Goal: Task Accomplishment & Management: Manage account settings

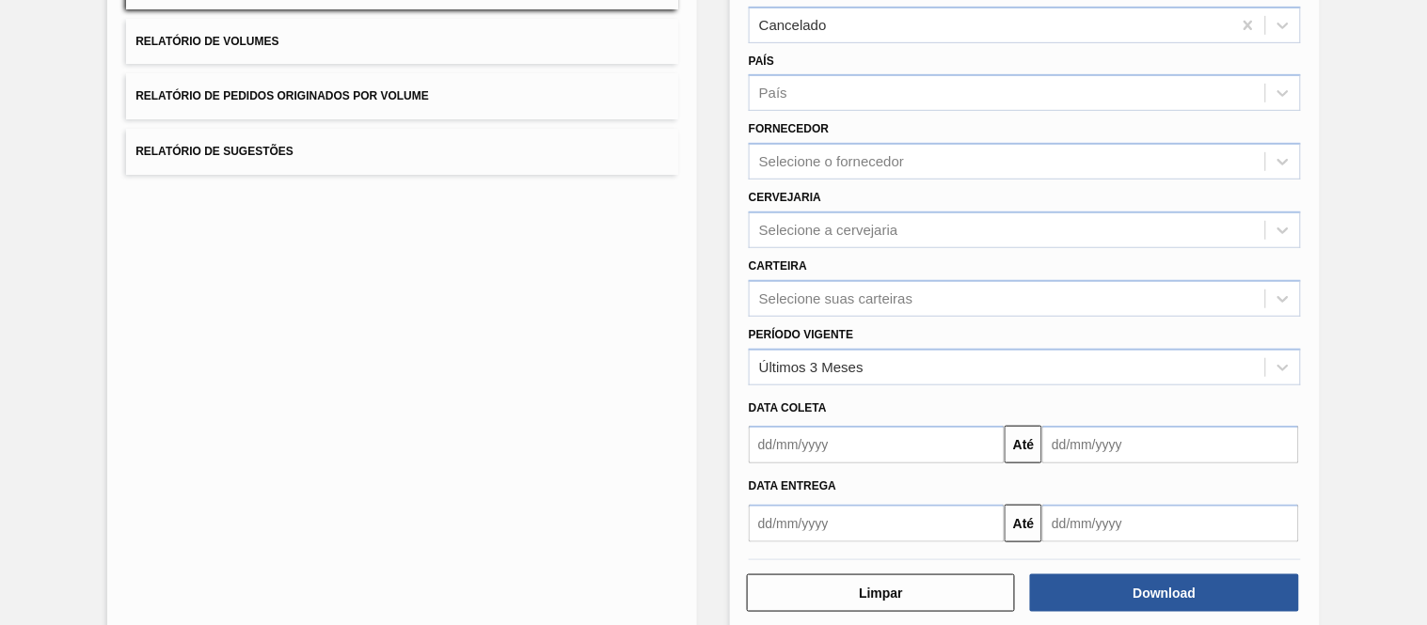
scroll to position [197, 0]
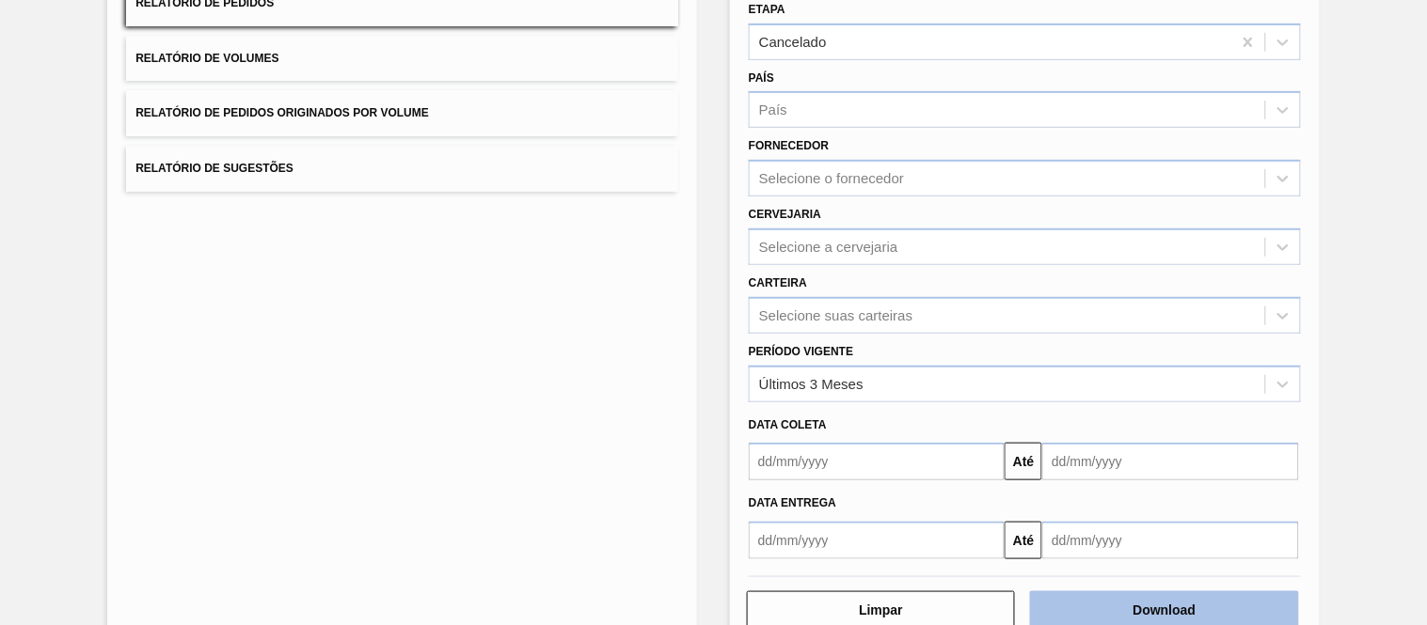
click at [1133, 617] on button "Download" at bounding box center [1164, 611] width 268 height 38
click at [1369, 99] on div "Lista de Relatórios Relatório de Pedidos Relatório de Volumes Relatório de Pedi…" at bounding box center [713, 285] width 1427 height 777
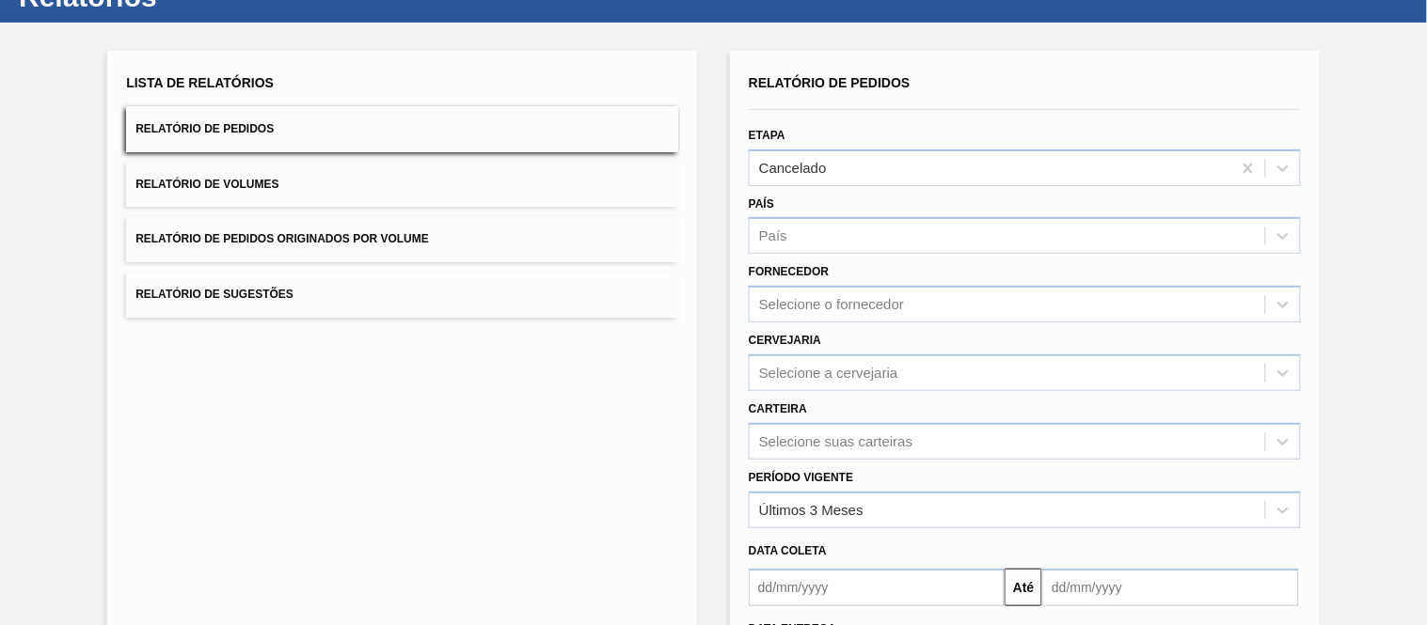
scroll to position [0, 0]
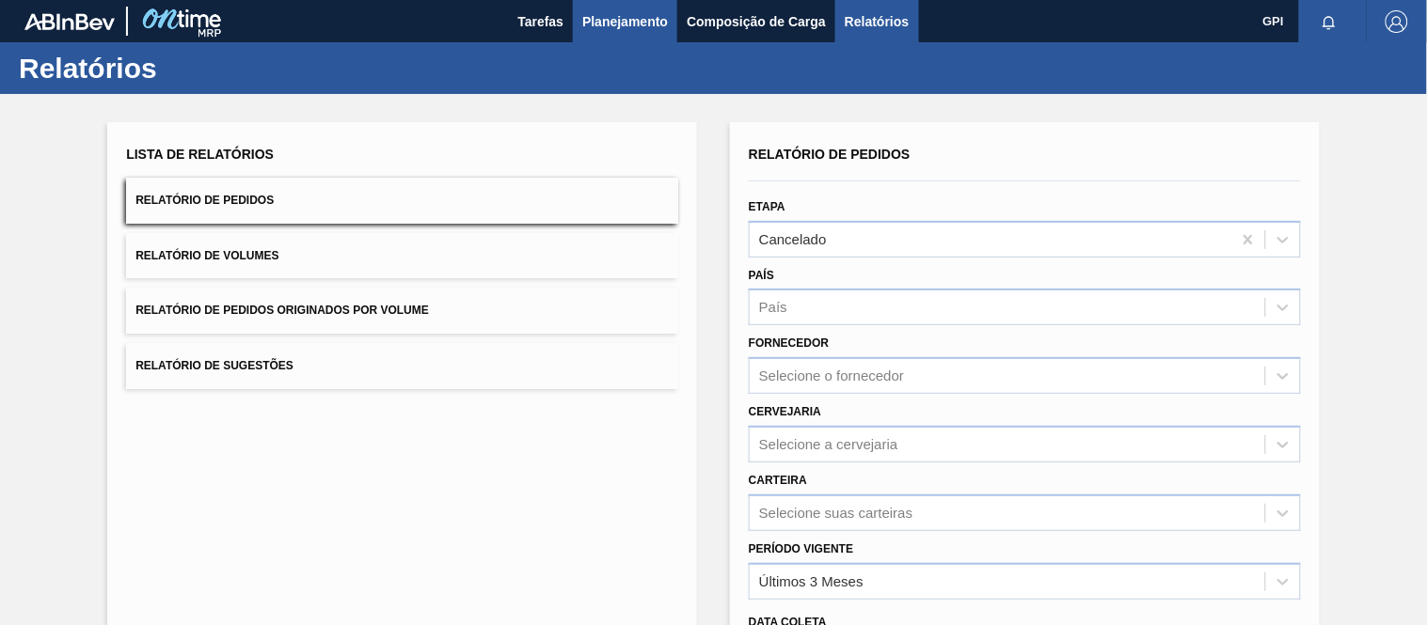
click at [658, 22] on span "Planejamento" at bounding box center [625, 21] width 86 height 23
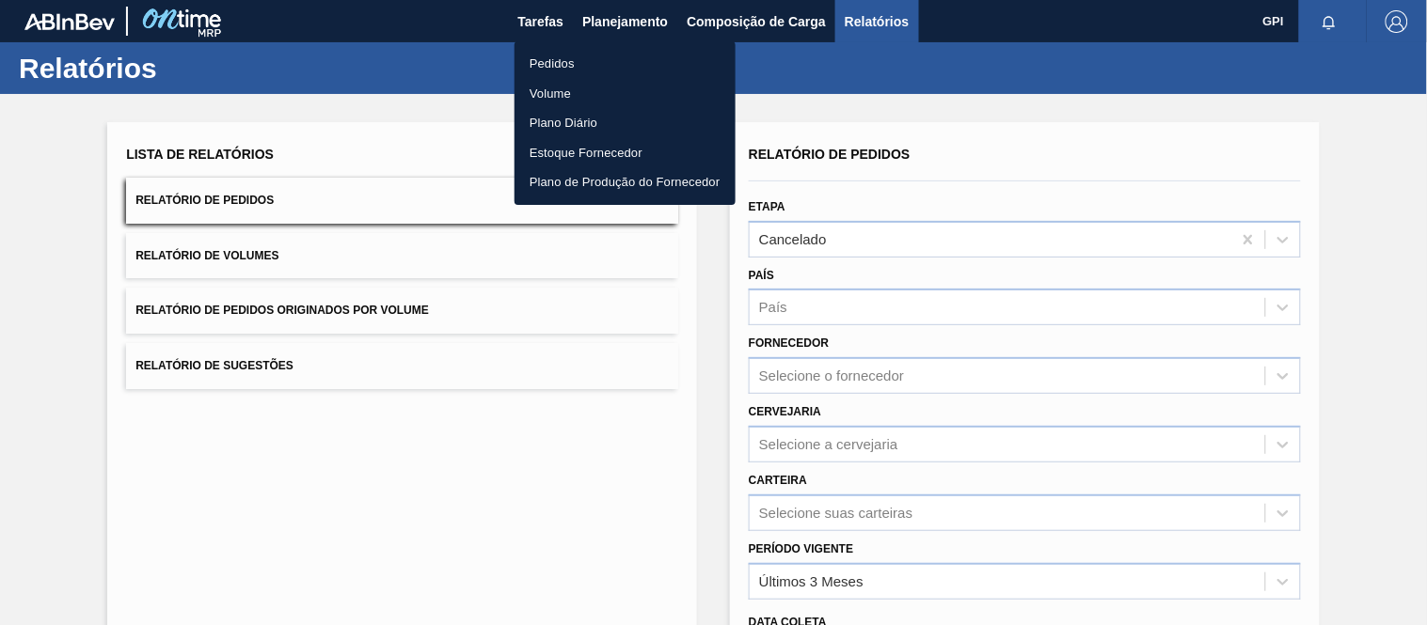
click at [548, 58] on li "Pedidos" at bounding box center [624, 64] width 221 height 30
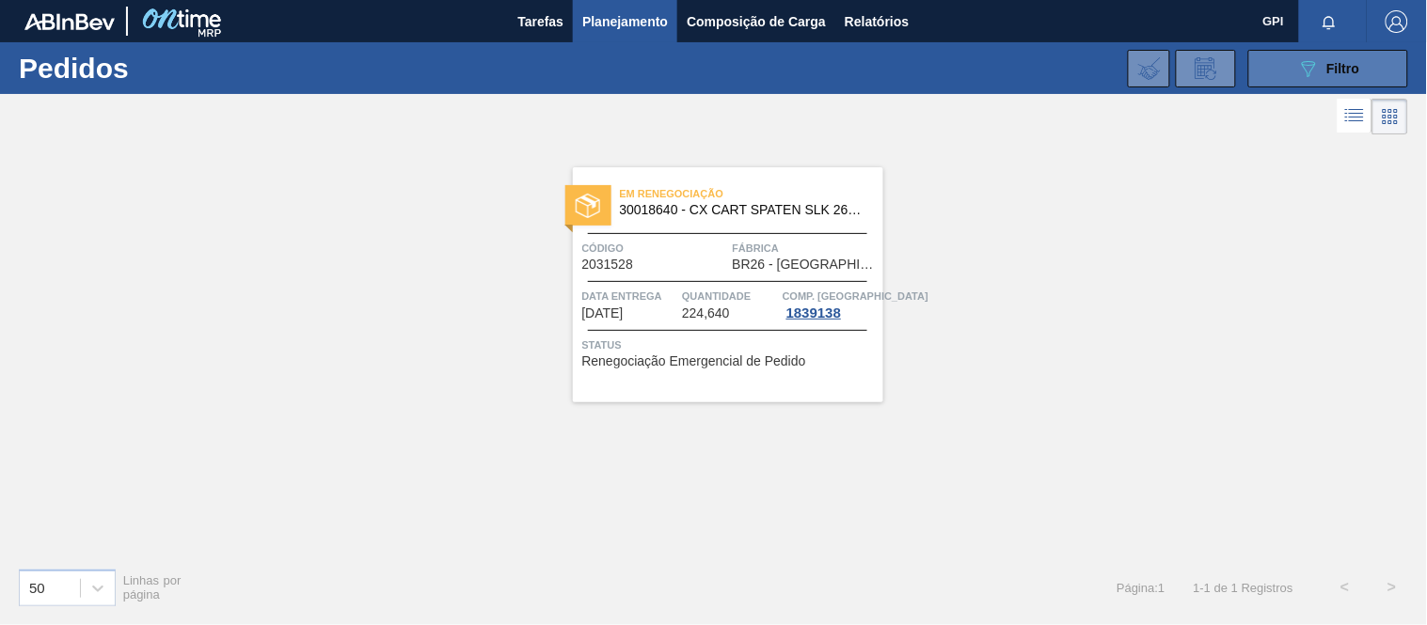
click at [1270, 67] on button "089F7B8B-B2A5-4AFE-B5C0-19BA573D28AC Filtro" at bounding box center [1328, 69] width 160 height 38
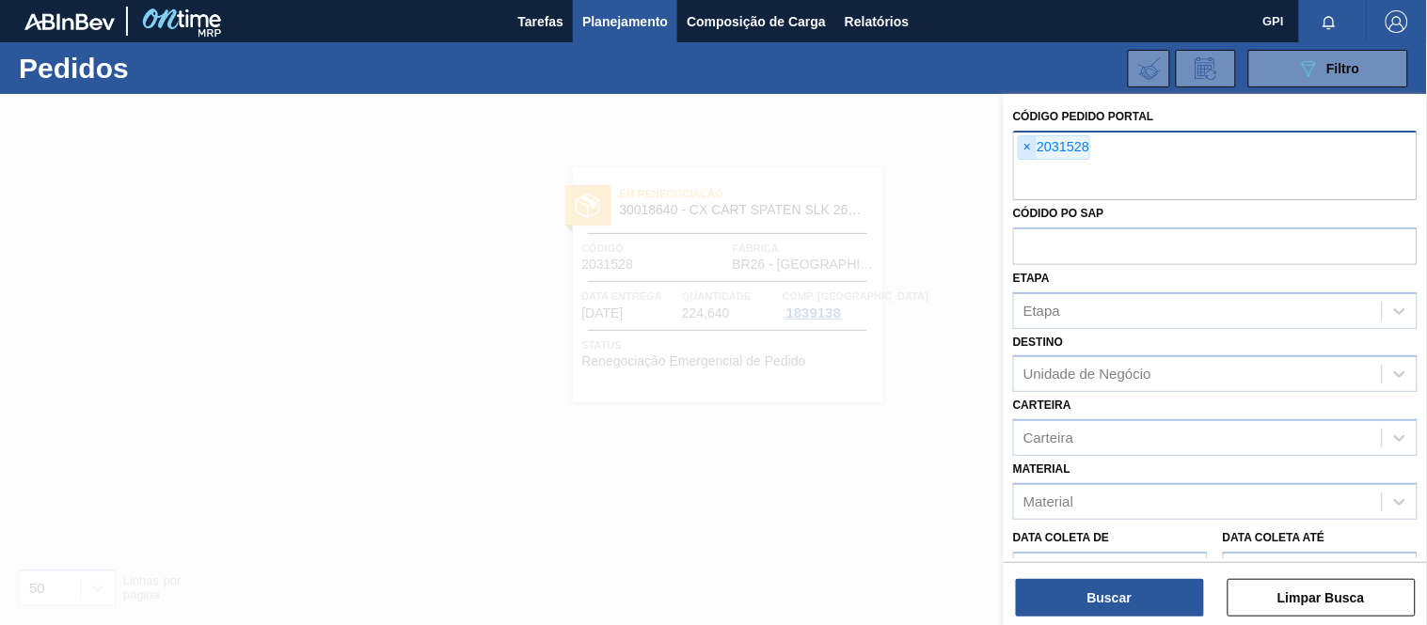
click at [1026, 141] on span "×" at bounding box center [1027, 147] width 18 height 23
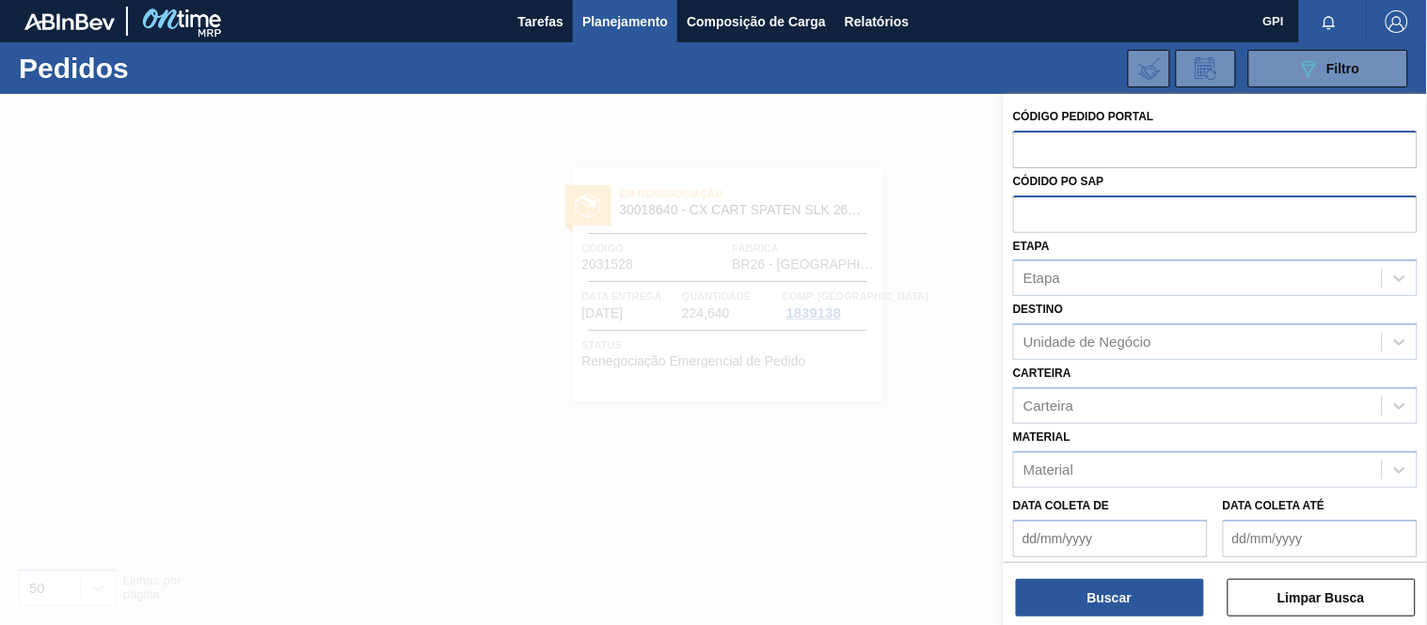
paste input "2022057"
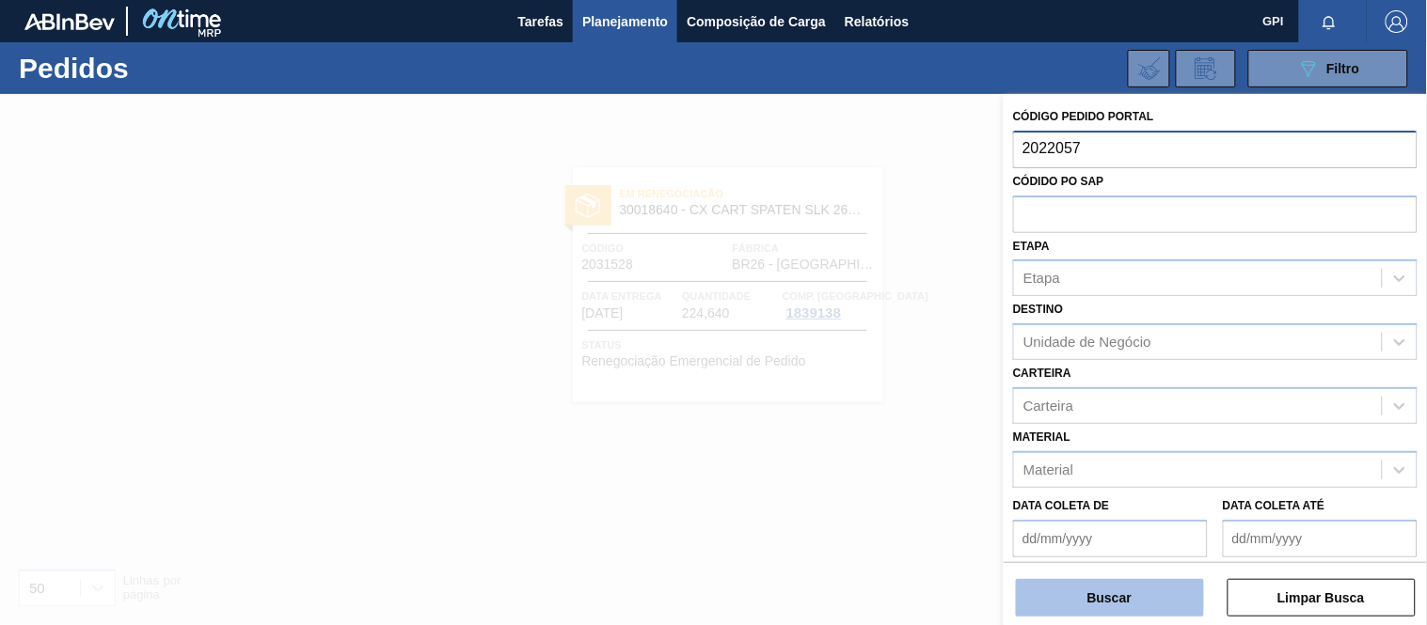
type input "2022057"
click at [1092, 593] on button "Buscar" at bounding box center [1110, 598] width 188 height 38
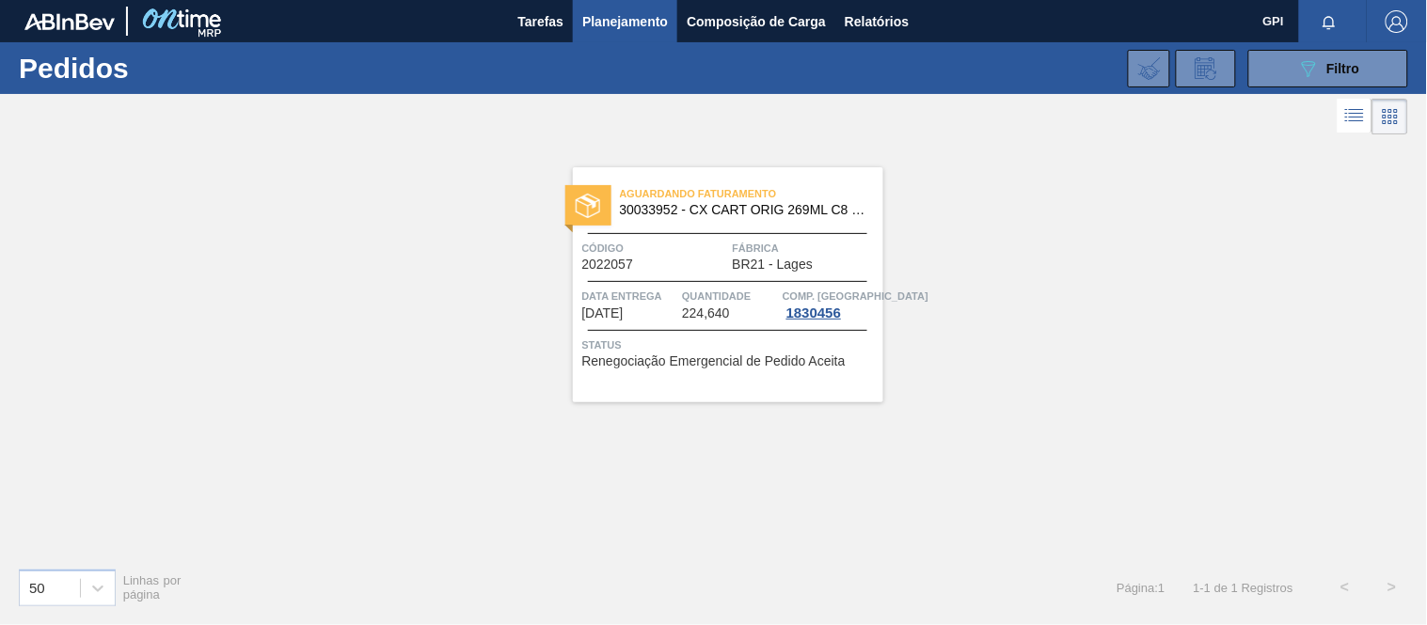
click at [709, 308] on span "224,640" at bounding box center [706, 314] width 48 height 14
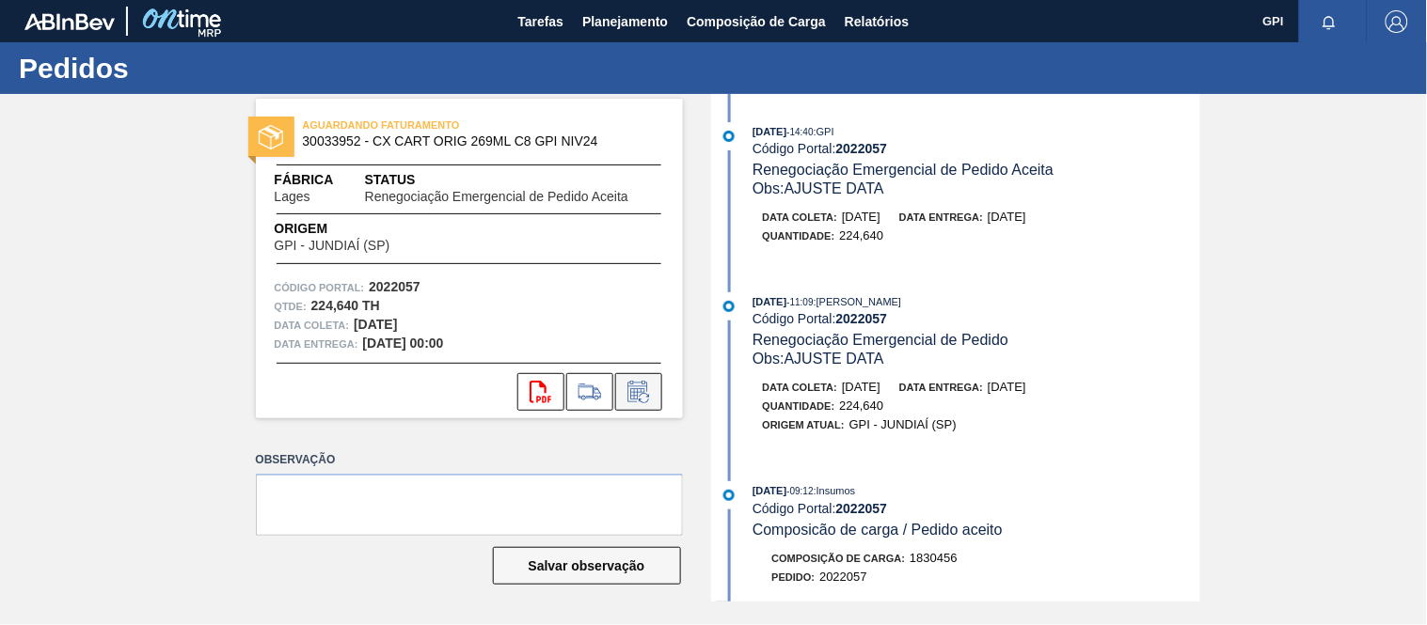
click at [646, 387] on icon at bounding box center [637, 392] width 20 height 22
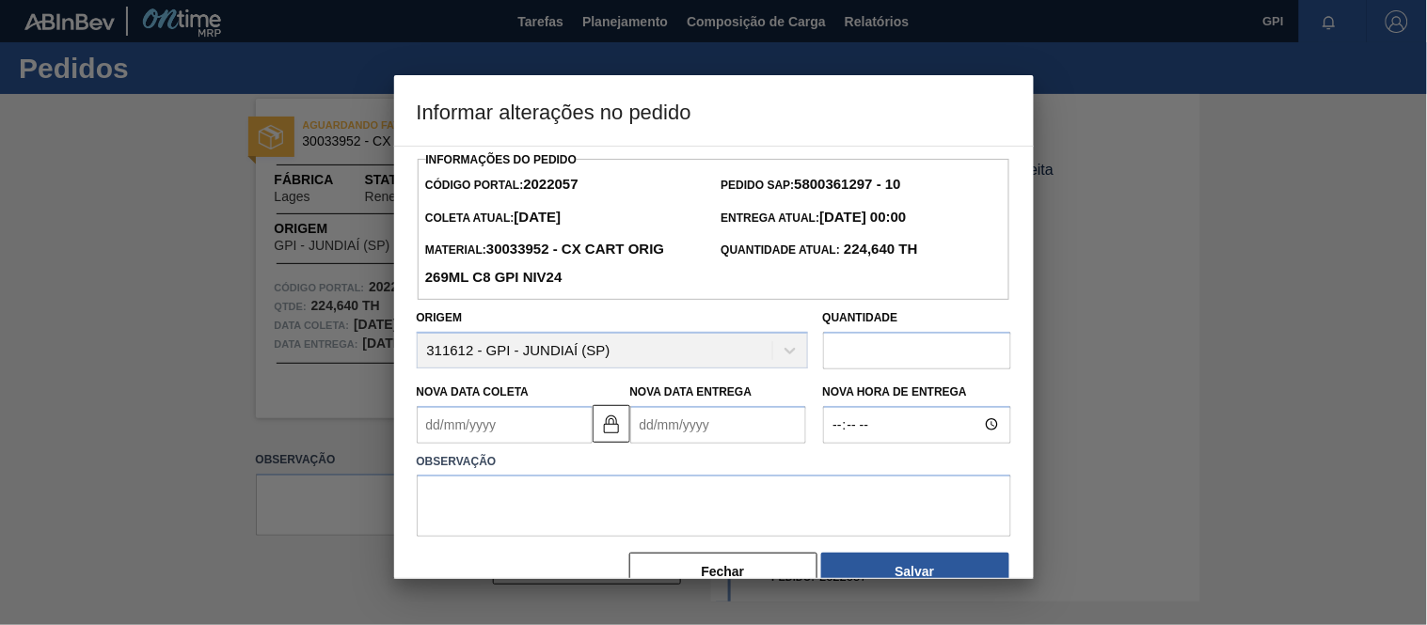
click at [861, 354] on input "text" at bounding box center [917, 351] width 188 height 38
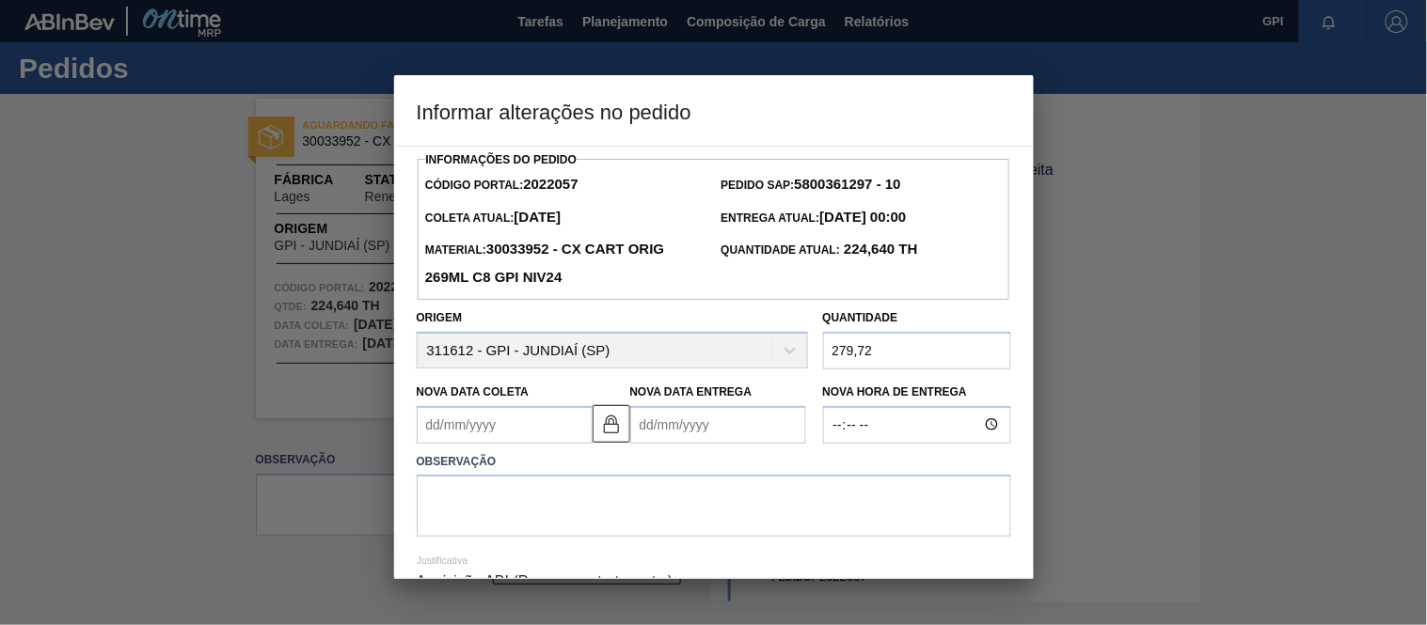
type input "279,72"
click at [722, 522] on textarea at bounding box center [714, 506] width 594 height 62
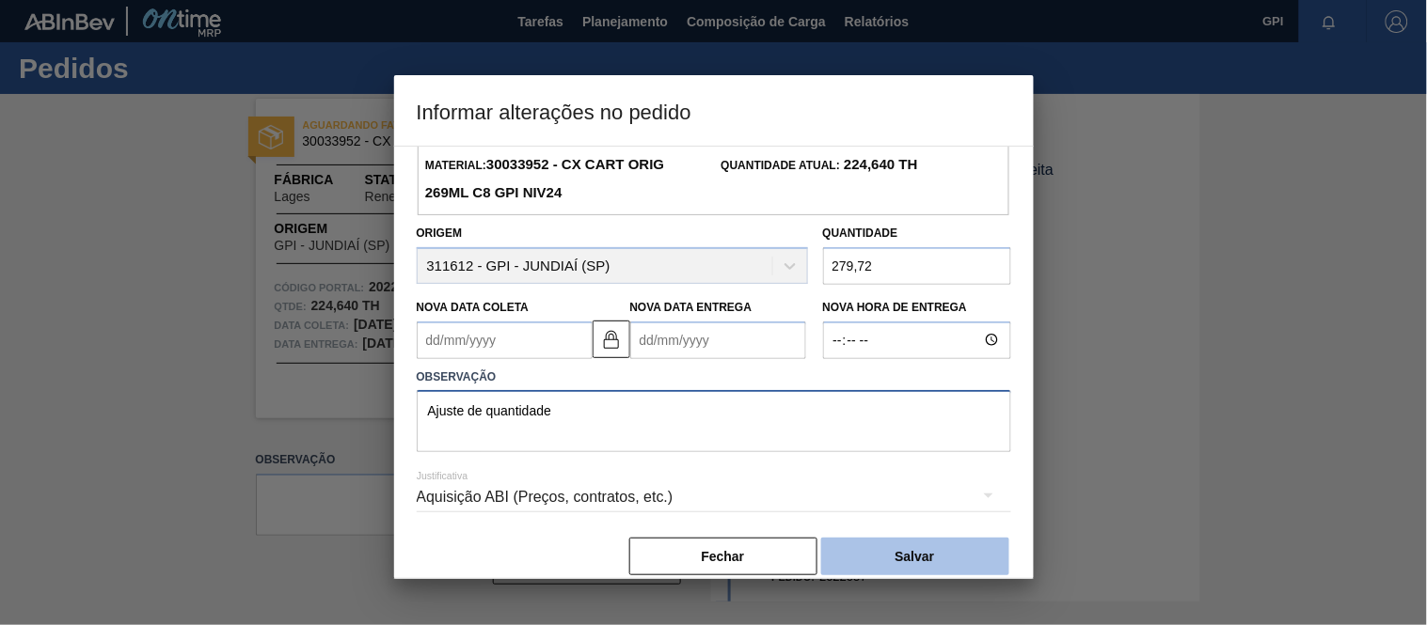
scroll to position [86, 0]
type textarea "Ajuste de quantidade"
click at [948, 565] on button "Salvar" at bounding box center [915, 556] width 188 height 38
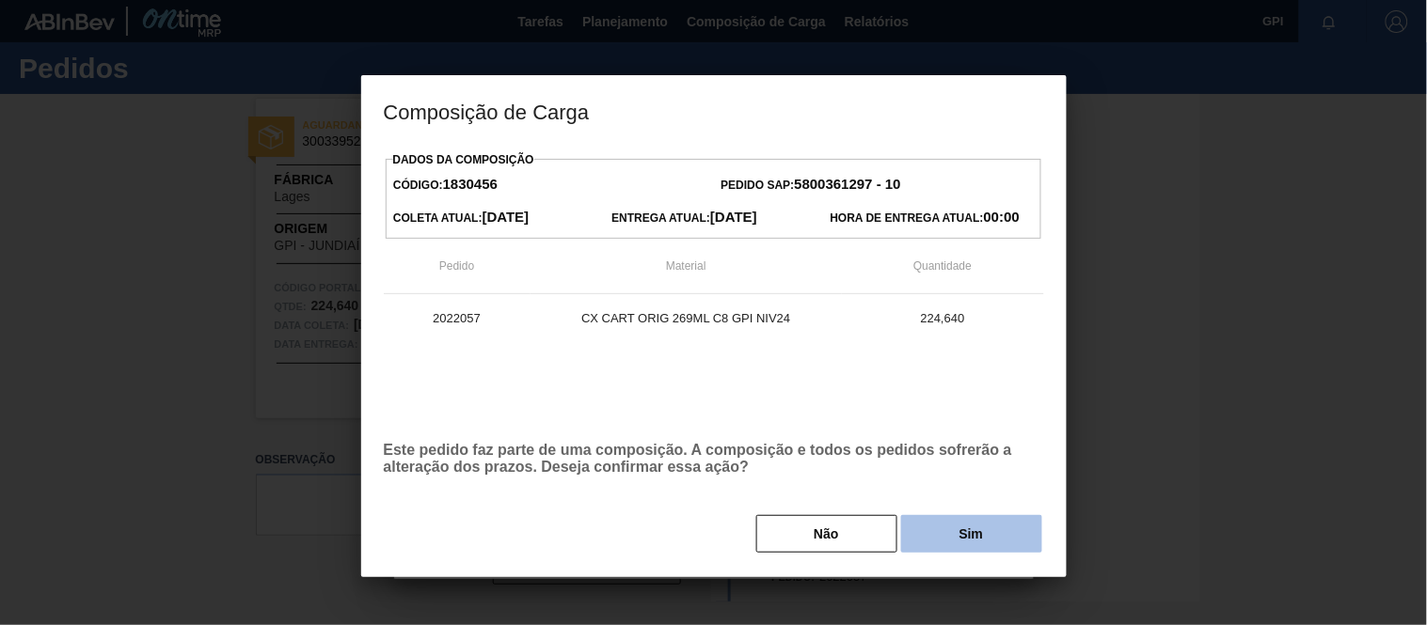
click at [955, 538] on button "Sim" at bounding box center [971, 534] width 141 height 38
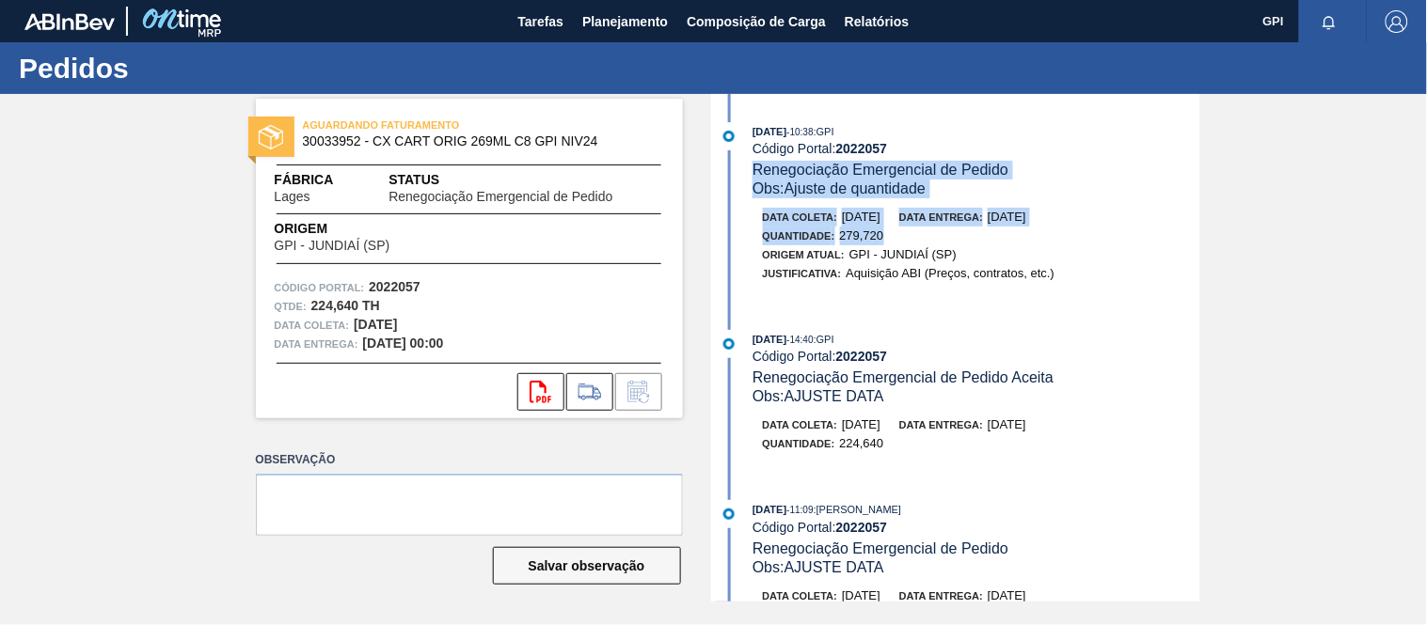
drag, startPoint x: 1196, startPoint y: 146, endPoint x: 1199, endPoint y: 230, distance: 84.7
click at [1199, 230] on div "26/09/2025 - 10:38 : GPI Código Portal: 2022057 Renegociação Emergencial de Ped…" at bounding box center [958, 348] width 484 height 508
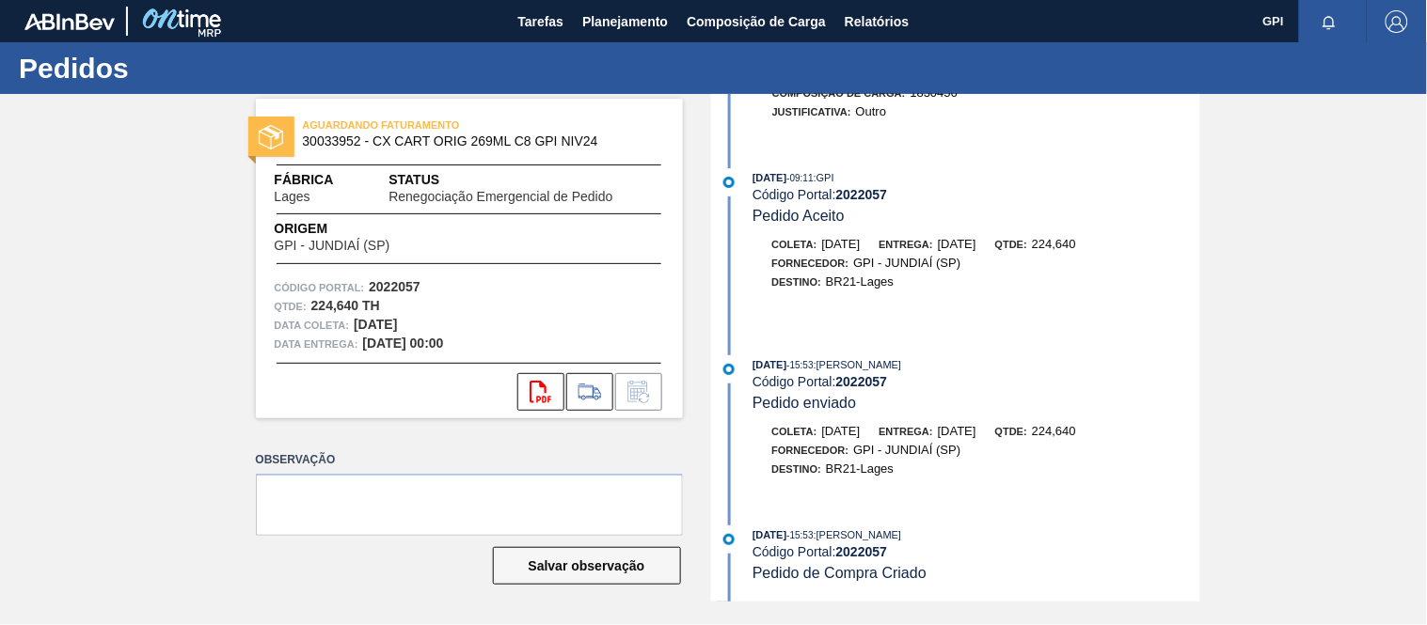
scroll to position [1115, 0]
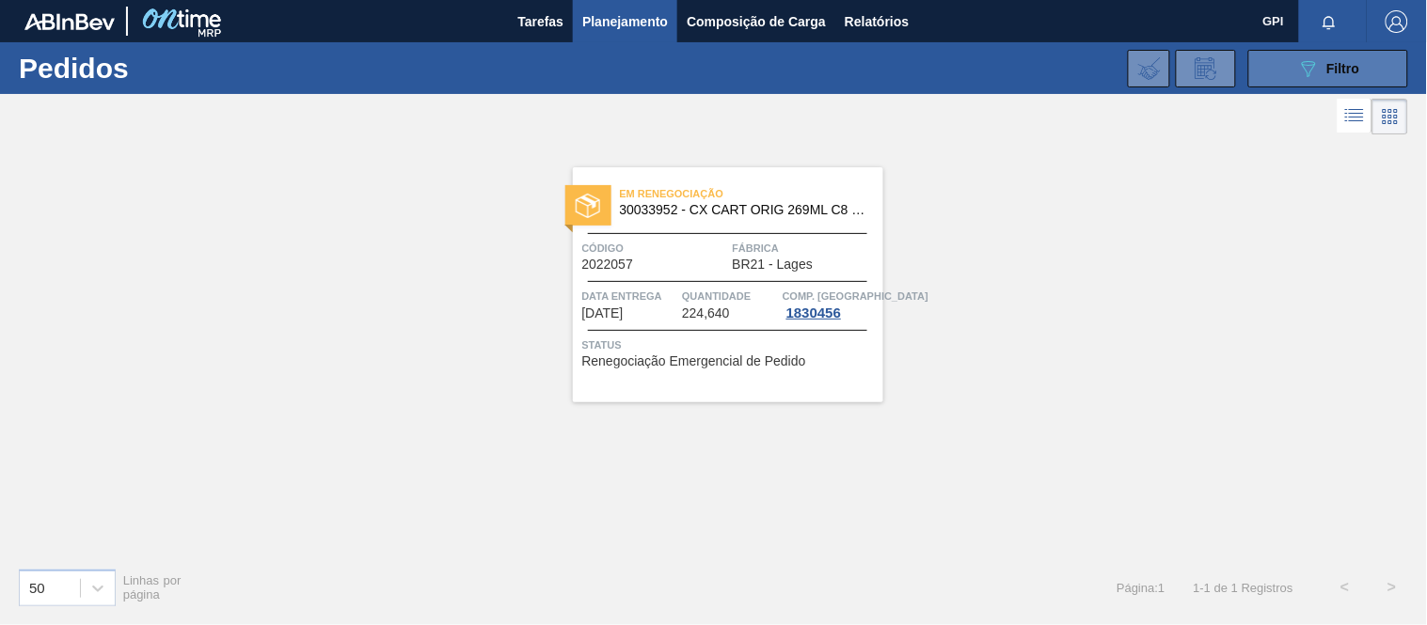
click at [1355, 63] on span "Filtro" at bounding box center [1343, 68] width 33 height 15
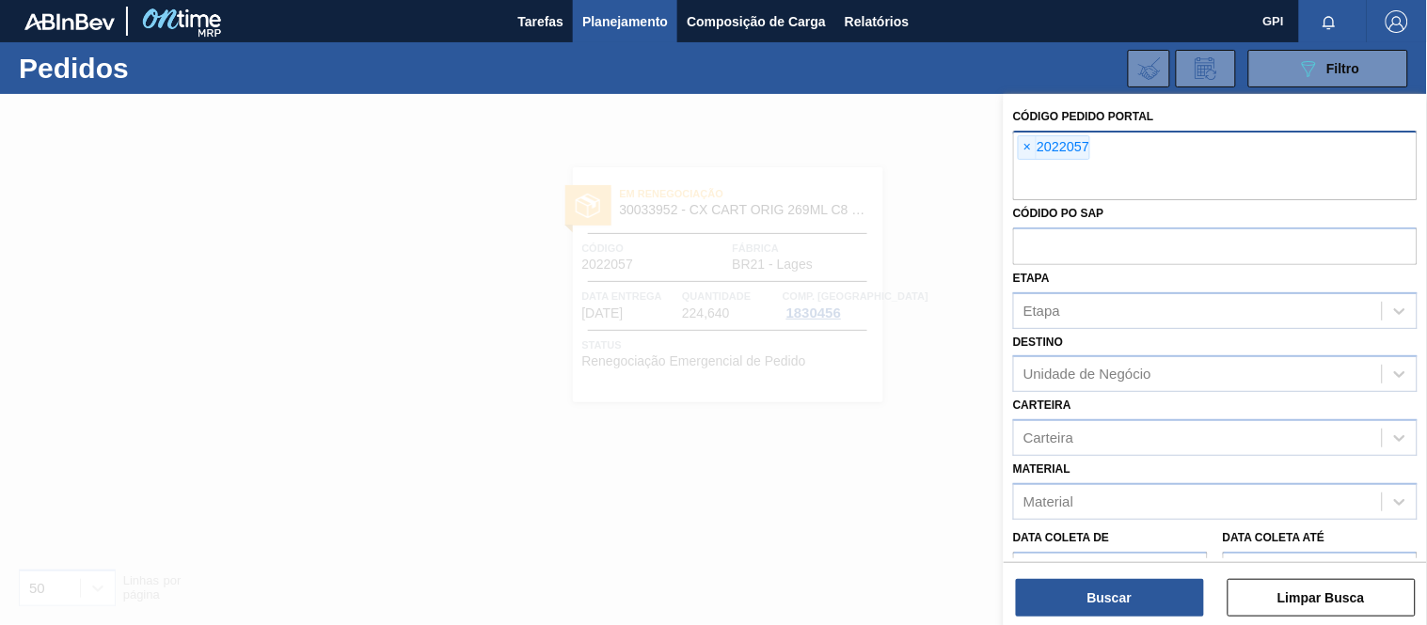
click at [1037, 144] on div "× 2022057" at bounding box center [1054, 147] width 72 height 24
click at [1032, 144] on span "×" at bounding box center [1027, 147] width 18 height 23
paste input "2022060"
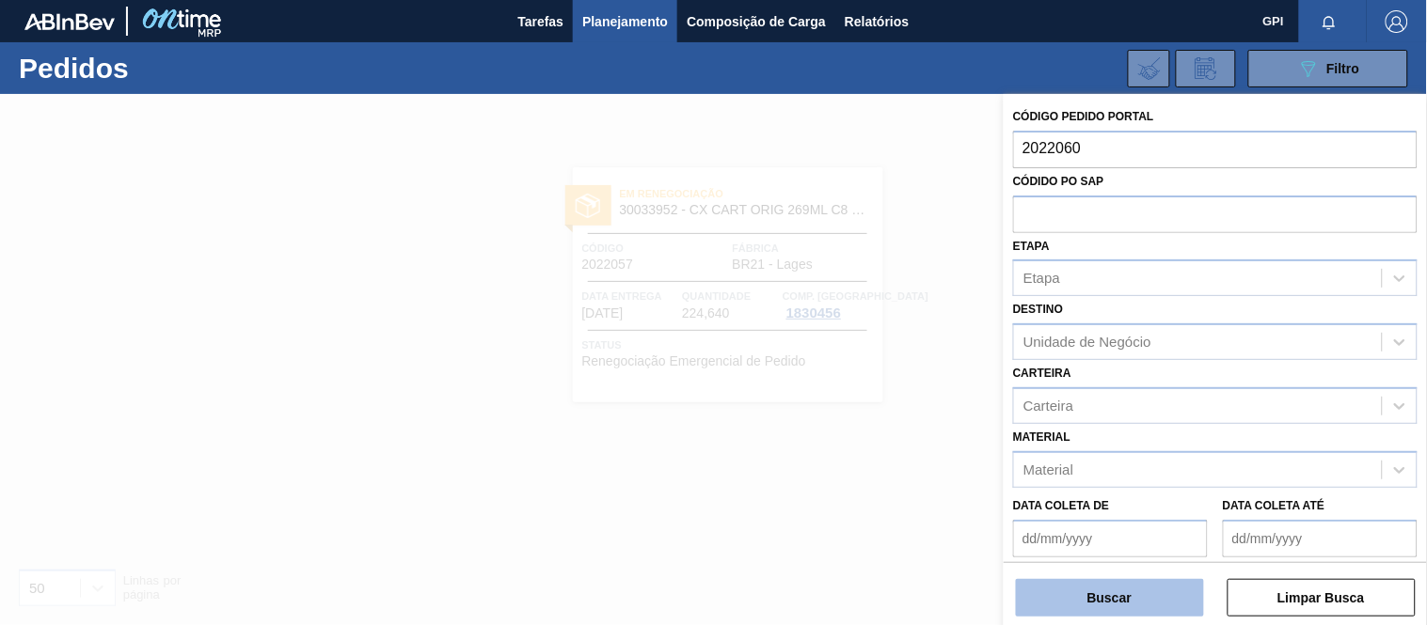
type input "2022060"
click at [1111, 594] on button "Buscar" at bounding box center [1110, 598] width 188 height 38
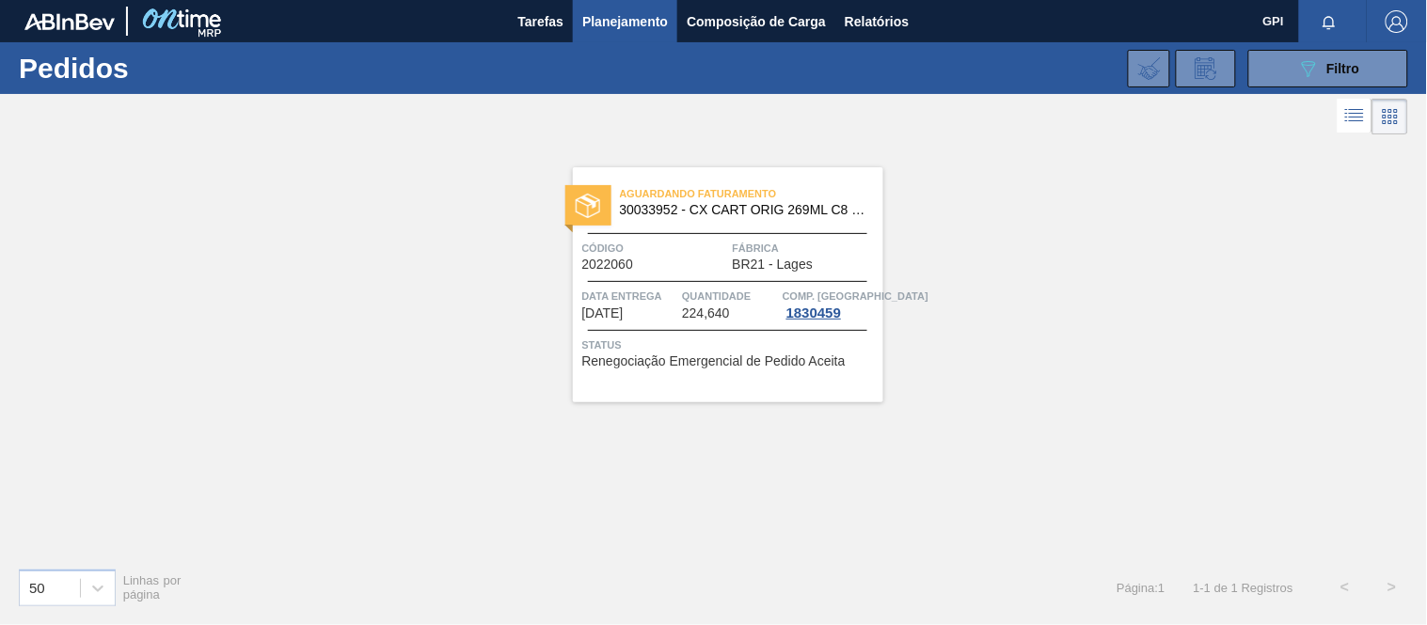
click at [739, 325] on div "Aguardando Faturamento 30033952 - CX CART ORIG 269ML C8 GPI NIV24 Código 202206…" at bounding box center [728, 284] width 310 height 235
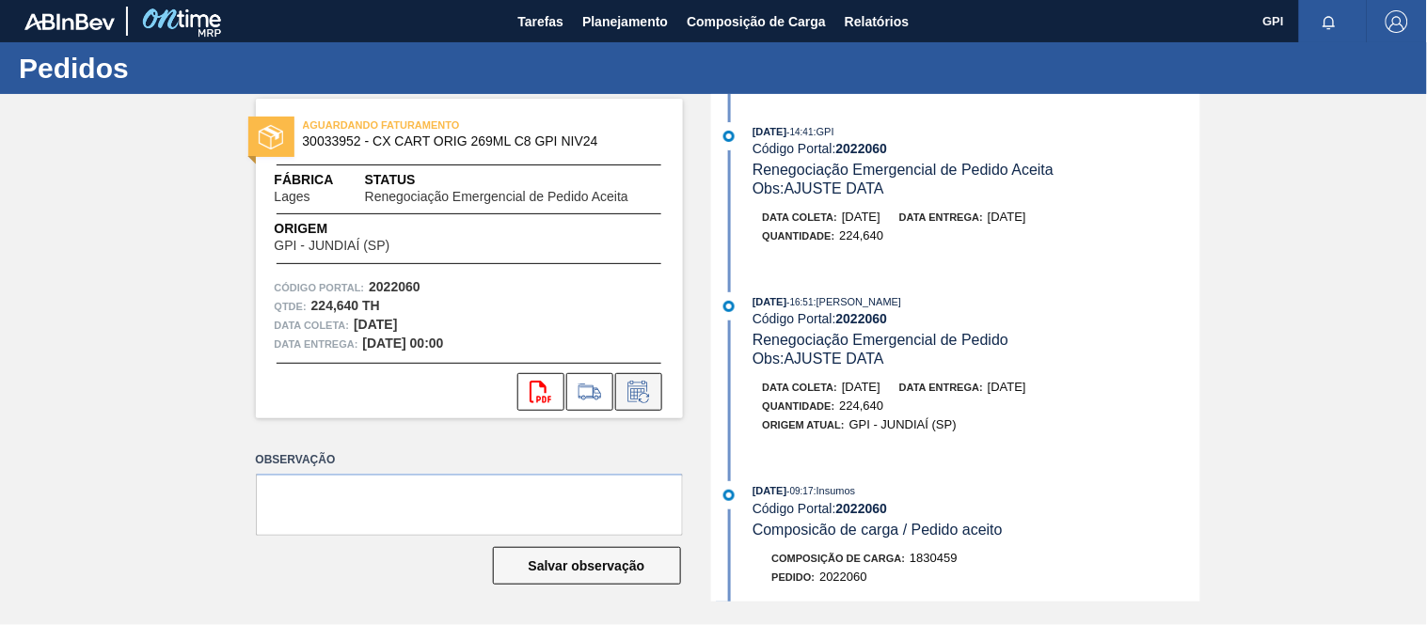
click at [637, 409] on button at bounding box center [638, 392] width 47 height 38
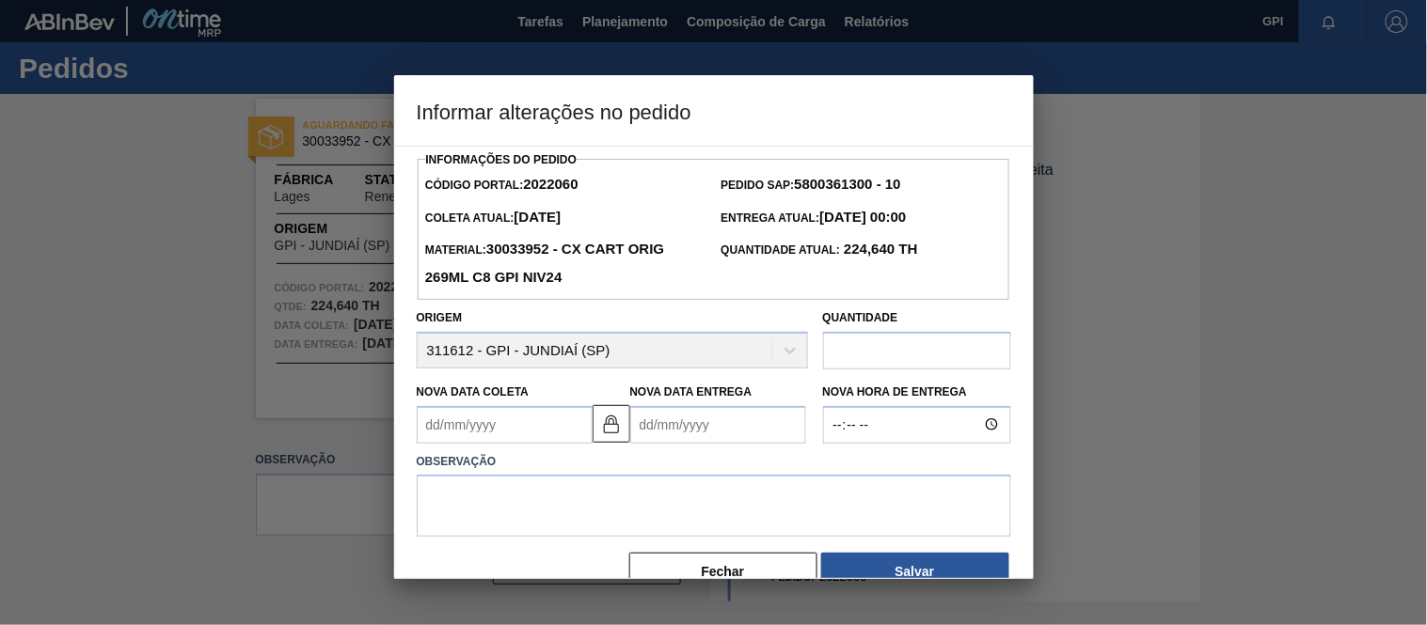
click at [884, 358] on input "text" at bounding box center [917, 351] width 188 height 38
paste input "230,14"
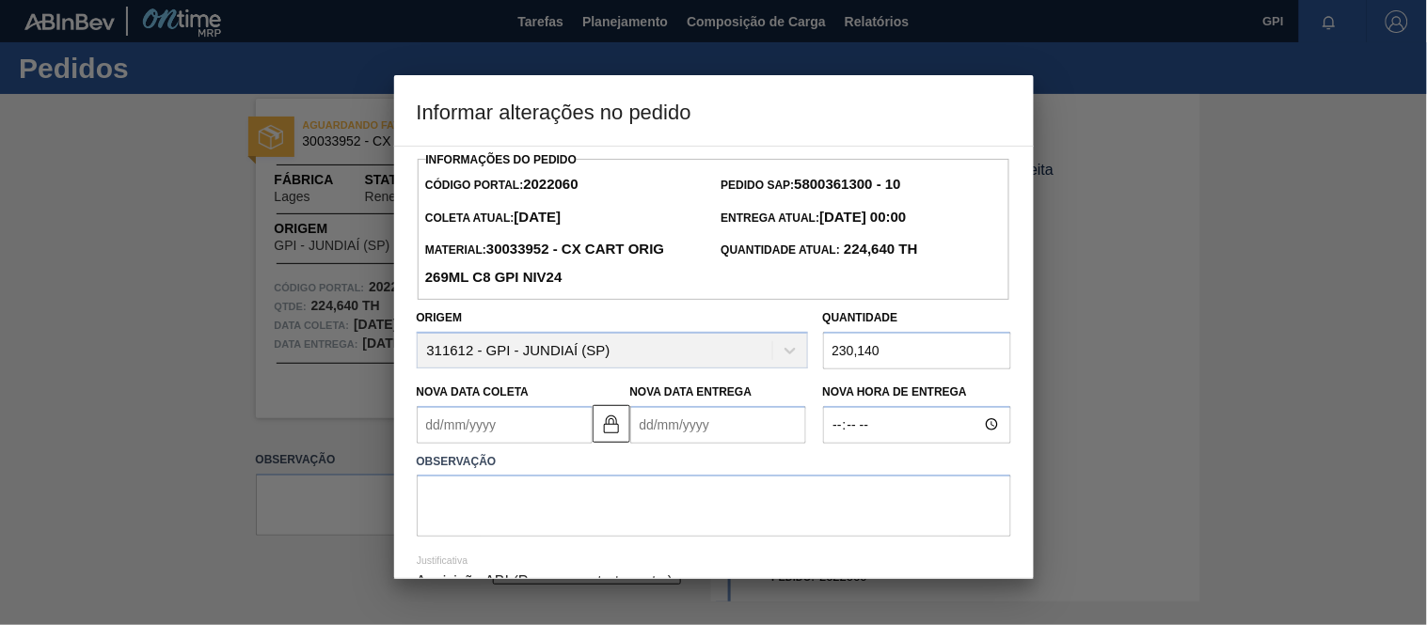
type input "230,140"
click at [797, 492] on textarea at bounding box center [714, 506] width 594 height 62
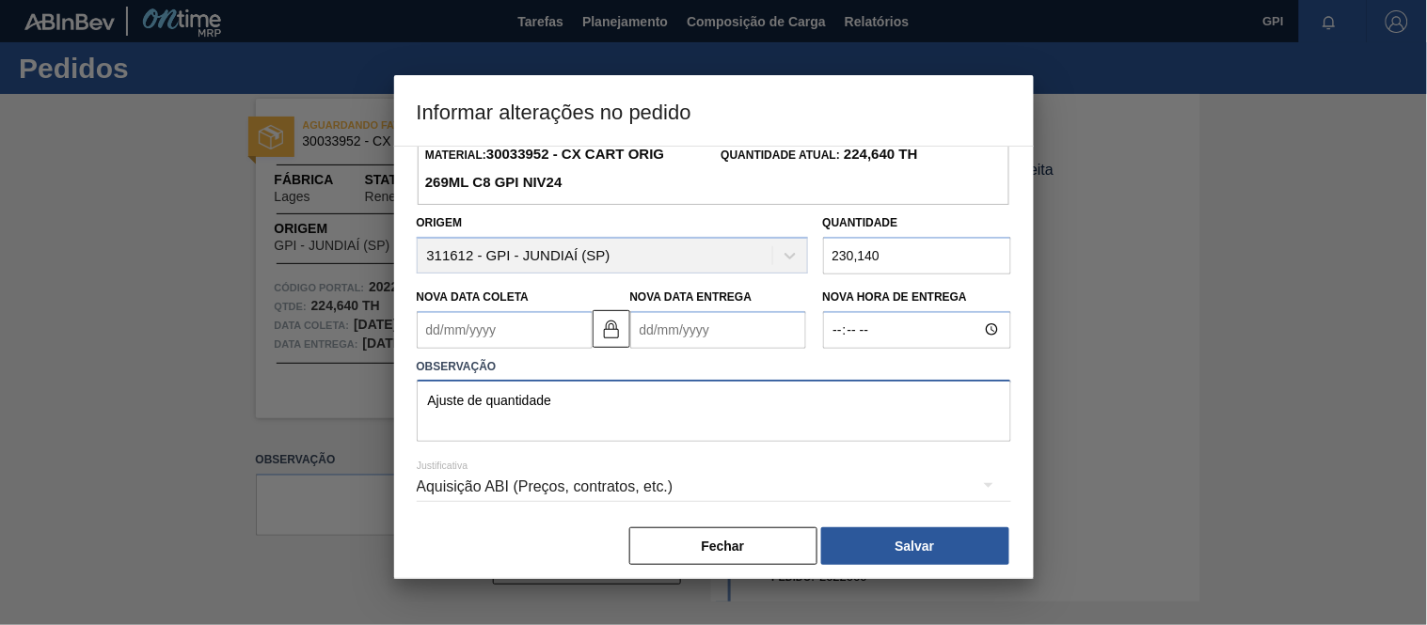
scroll to position [109, 0]
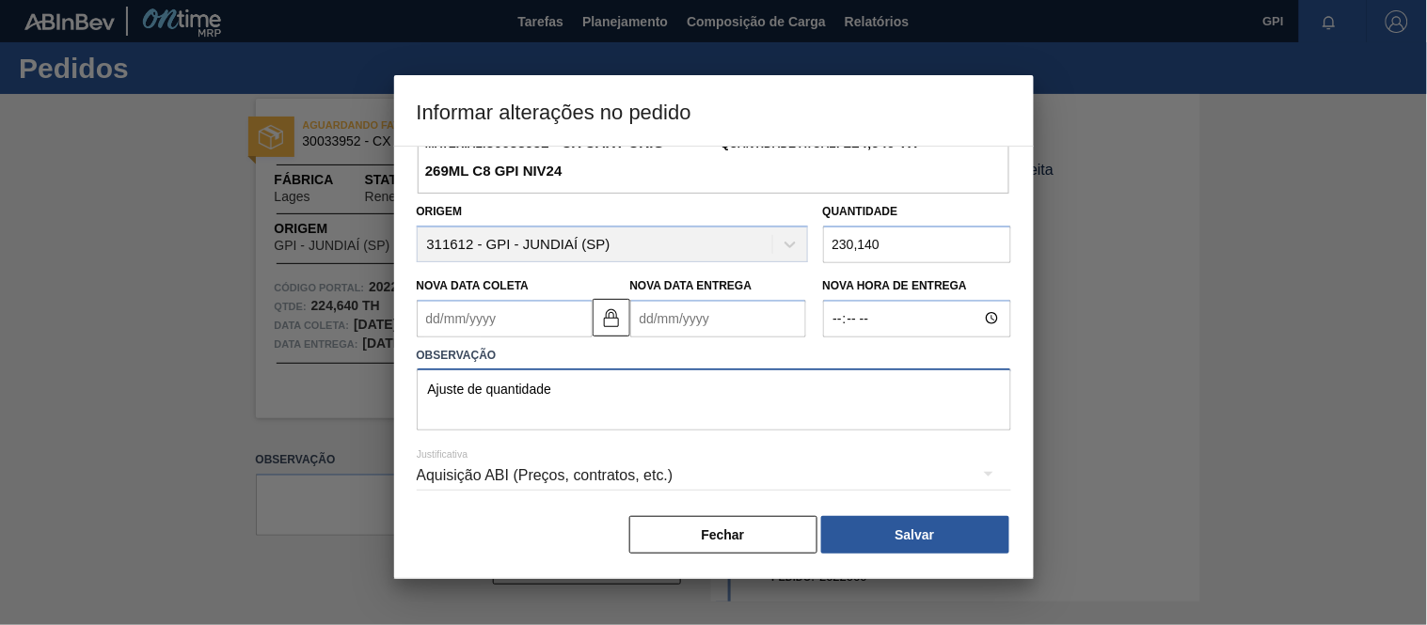
type textarea "Ajuste de quantidade"
click at [811, 471] on div "Aquisição ABI (Preços, contratos, etc.)" at bounding box center [714, 476] width 594 height 53
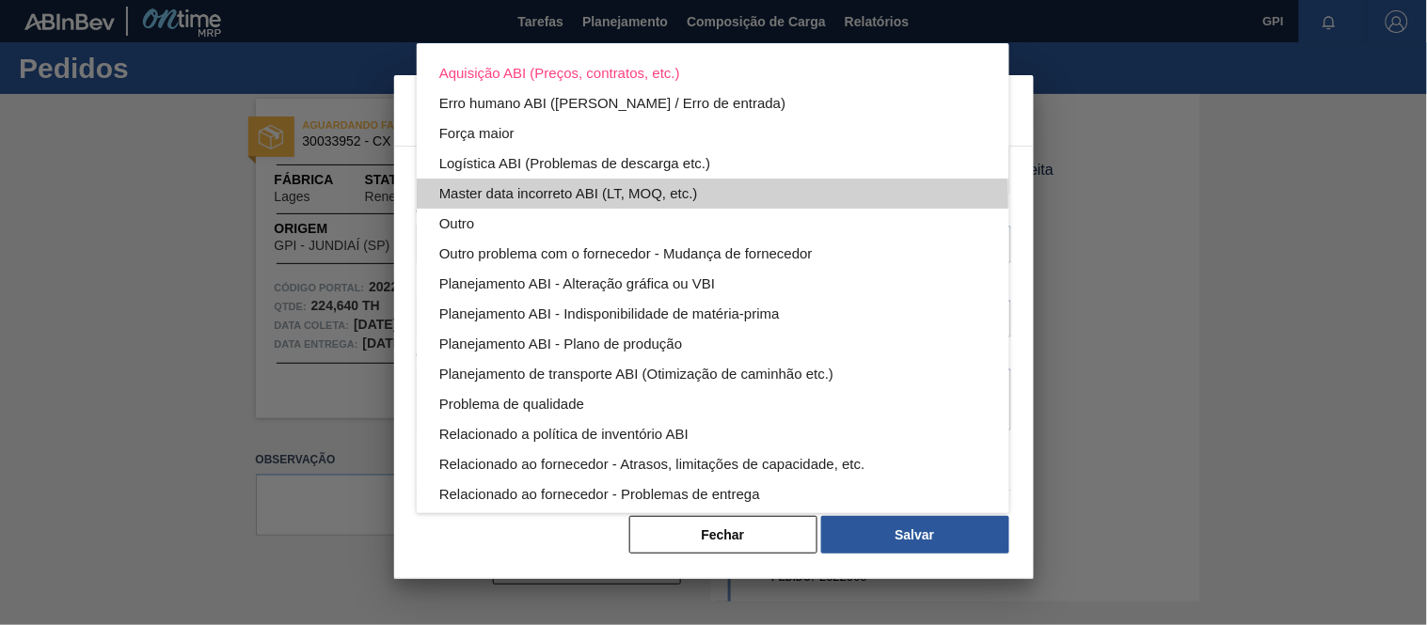
click at [532, 205] on div "Master data incorreto ABI (LT, MOQ, etc.)" at bounding box center [712, 194] width 547 height 30
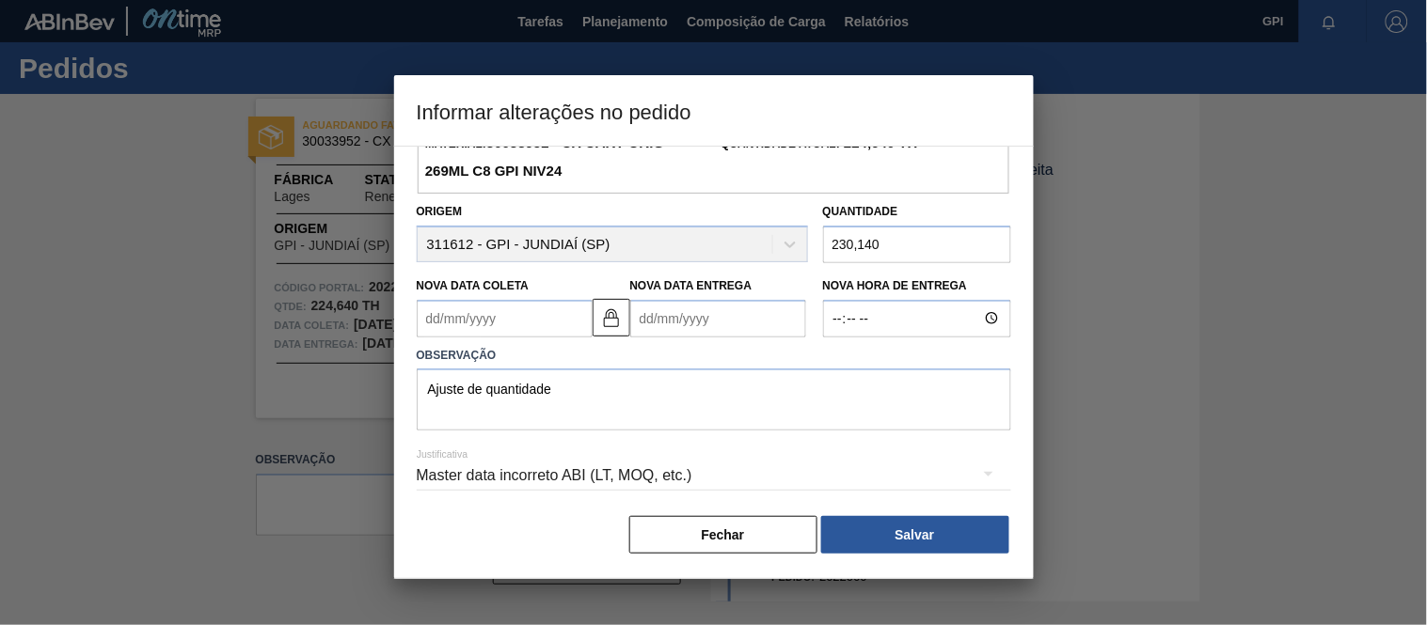
click at [562, 476] on div "Master data incorreto ABI (LT, MOQ, etc.)" at bounding box center [714, 476] width 594 height 53
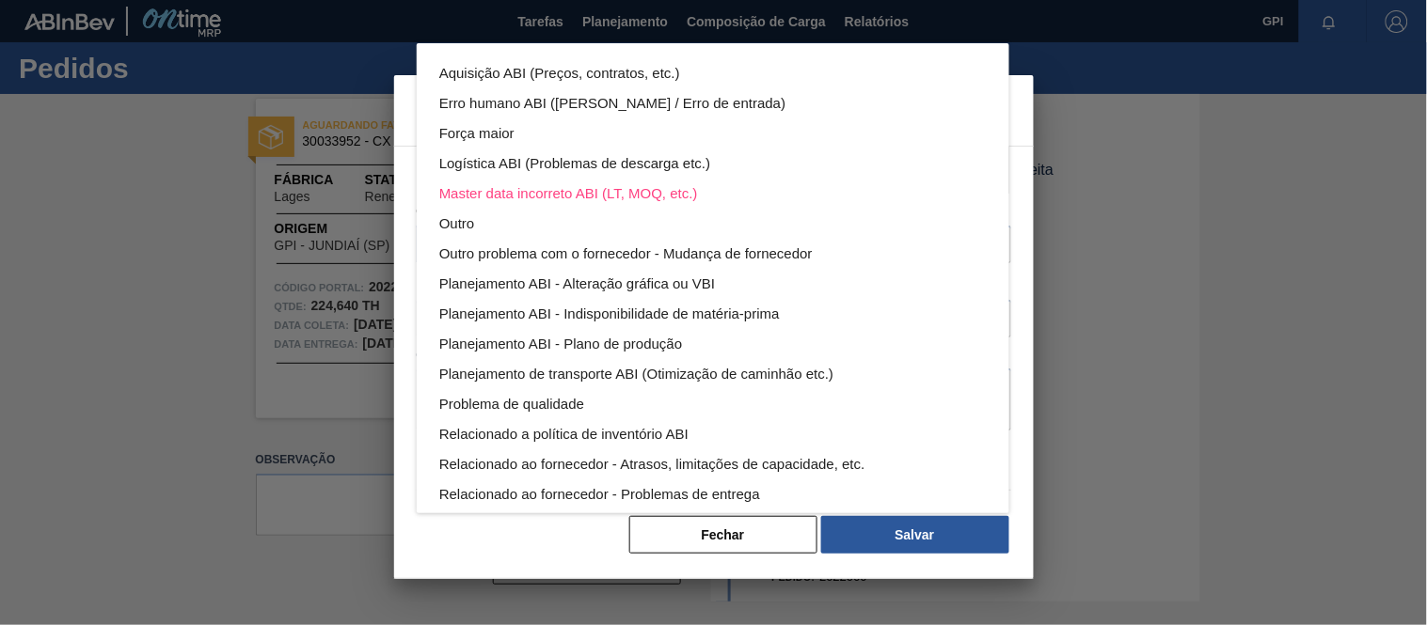
scroll to position [101, 0]
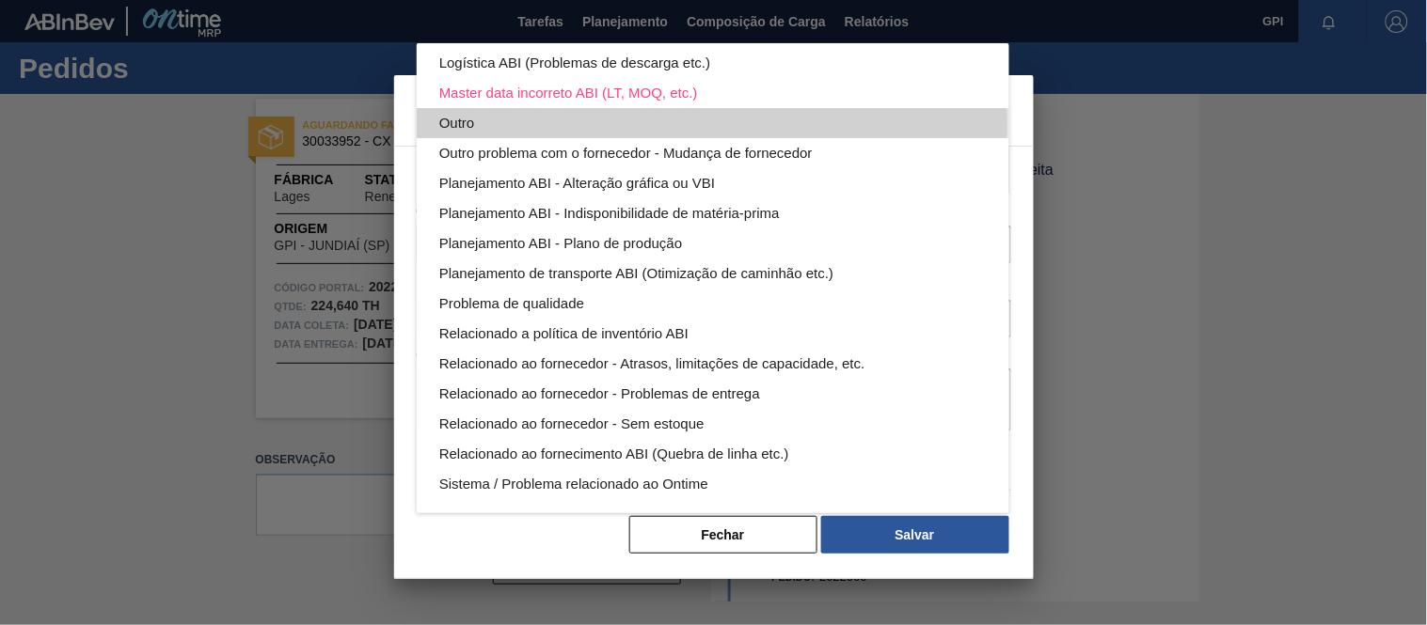
click at [476, 126] on div "Outro" at bounding box center [712, 123] width 547 height 30
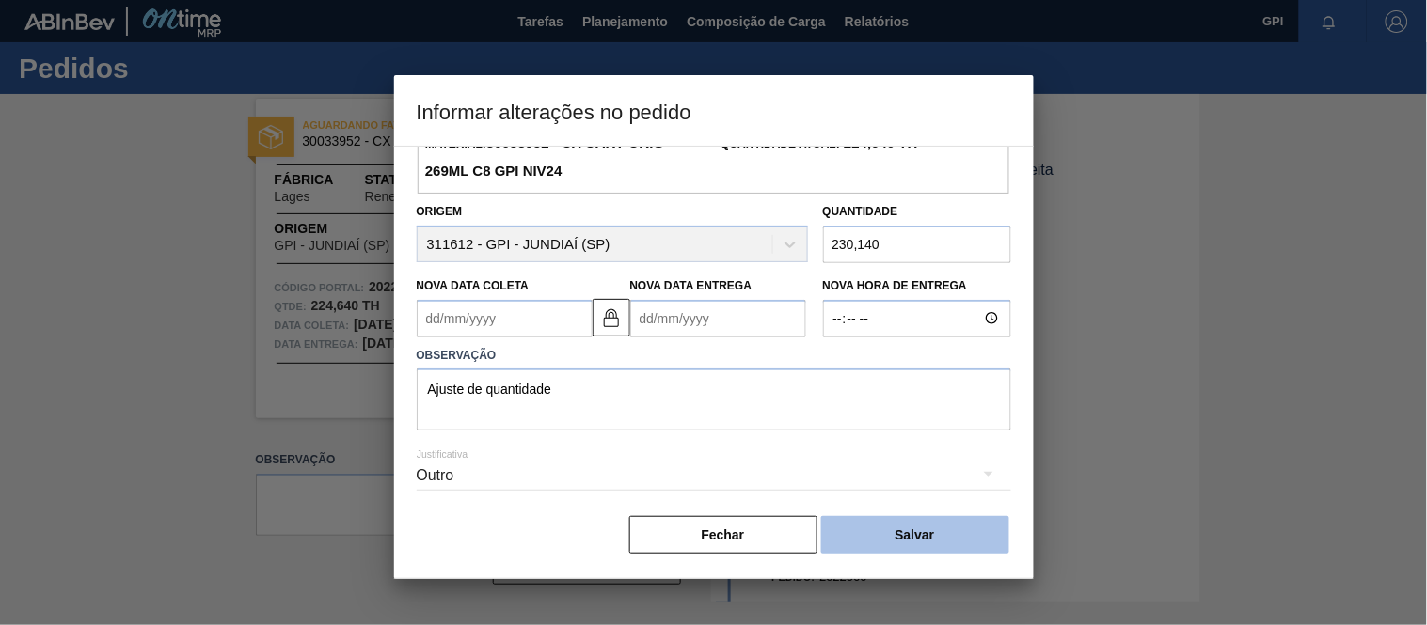
click at [837, 529] on button "Salvar" at bounding box center [915, 535] width 188 height 38
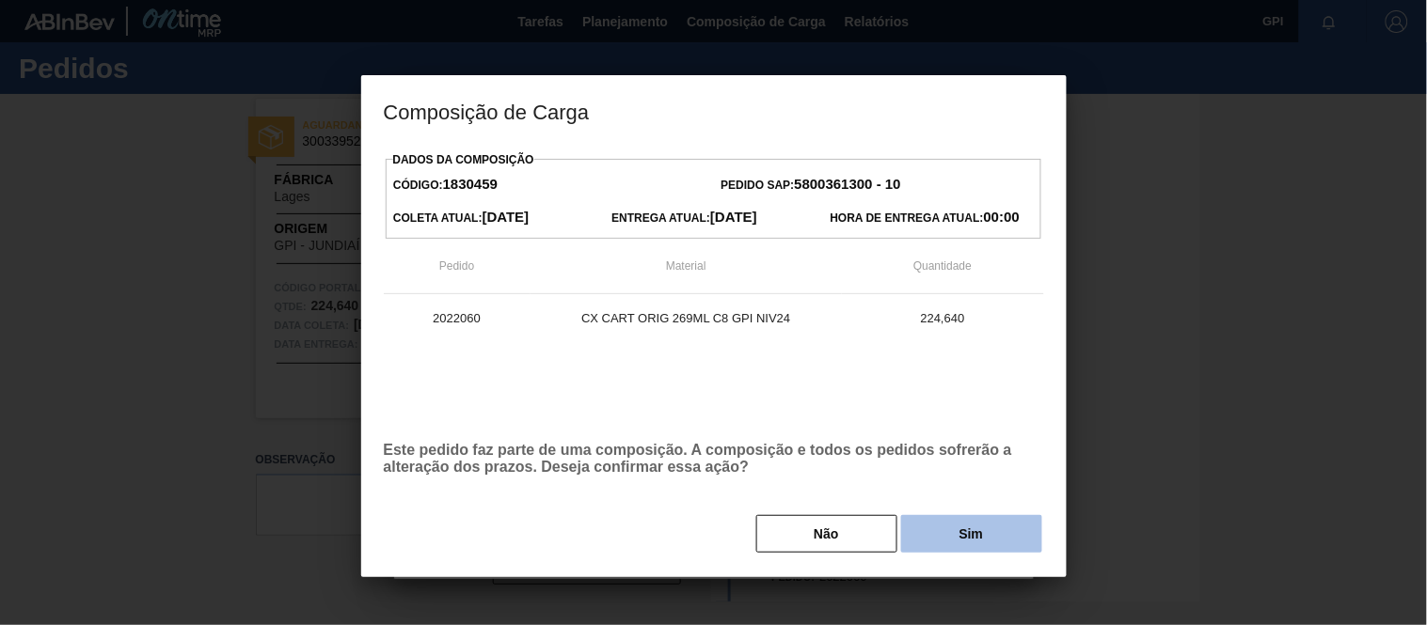
click at [969, 527] on button "Sim" at bounding box center [971, 534] width 141 height 38
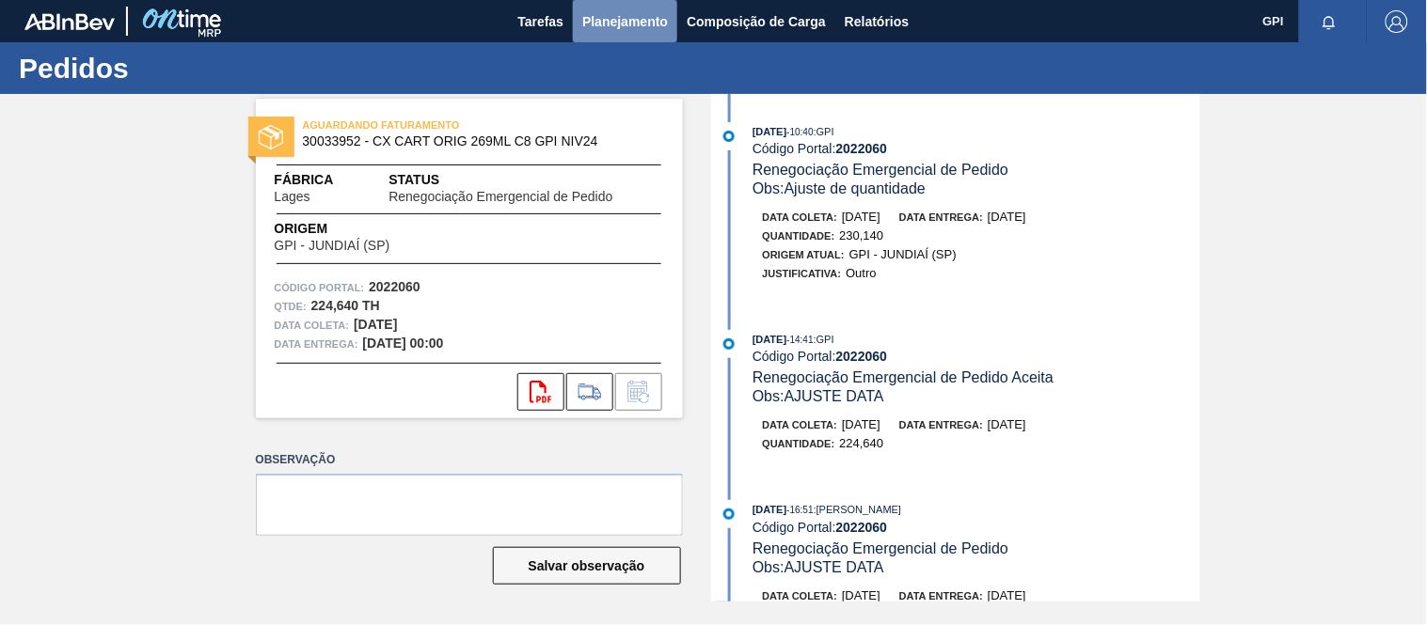
click at [623, 28] on span "Planejamento" at bounding box center [625, 21] width 86 height 23
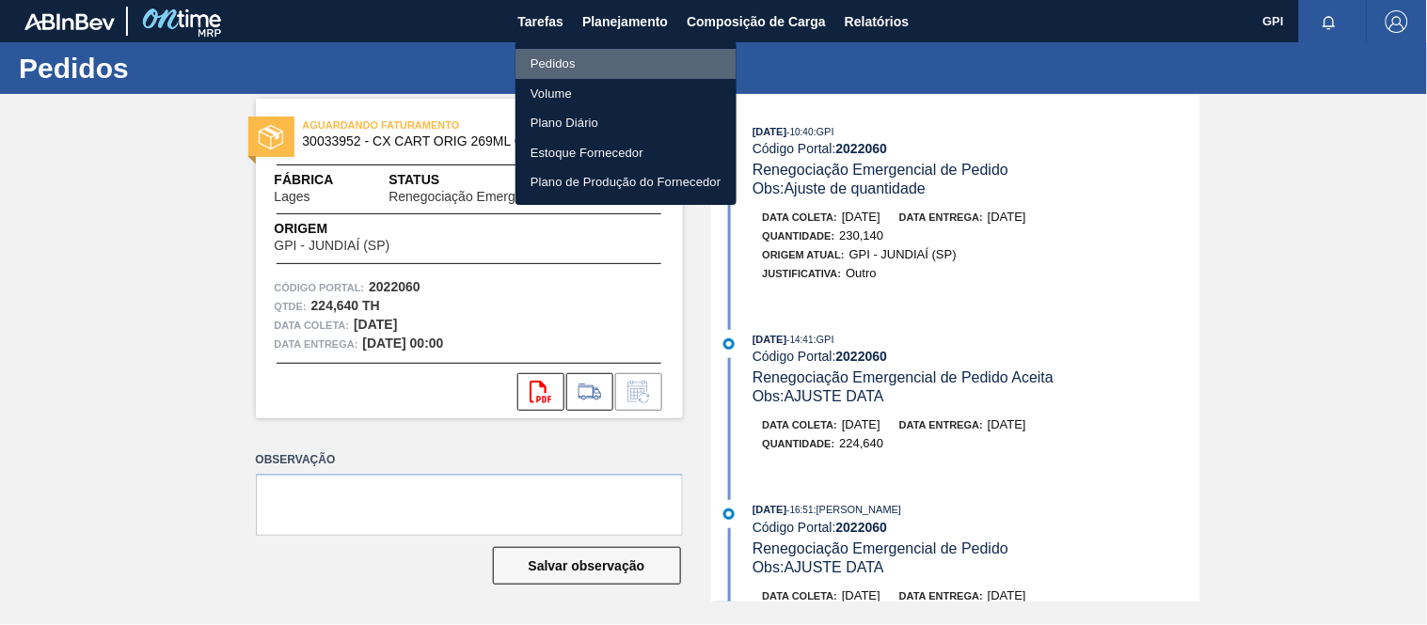
click at [560, 66] on li "Pedidos" at bounding box center [625, 64] width 221 height 30
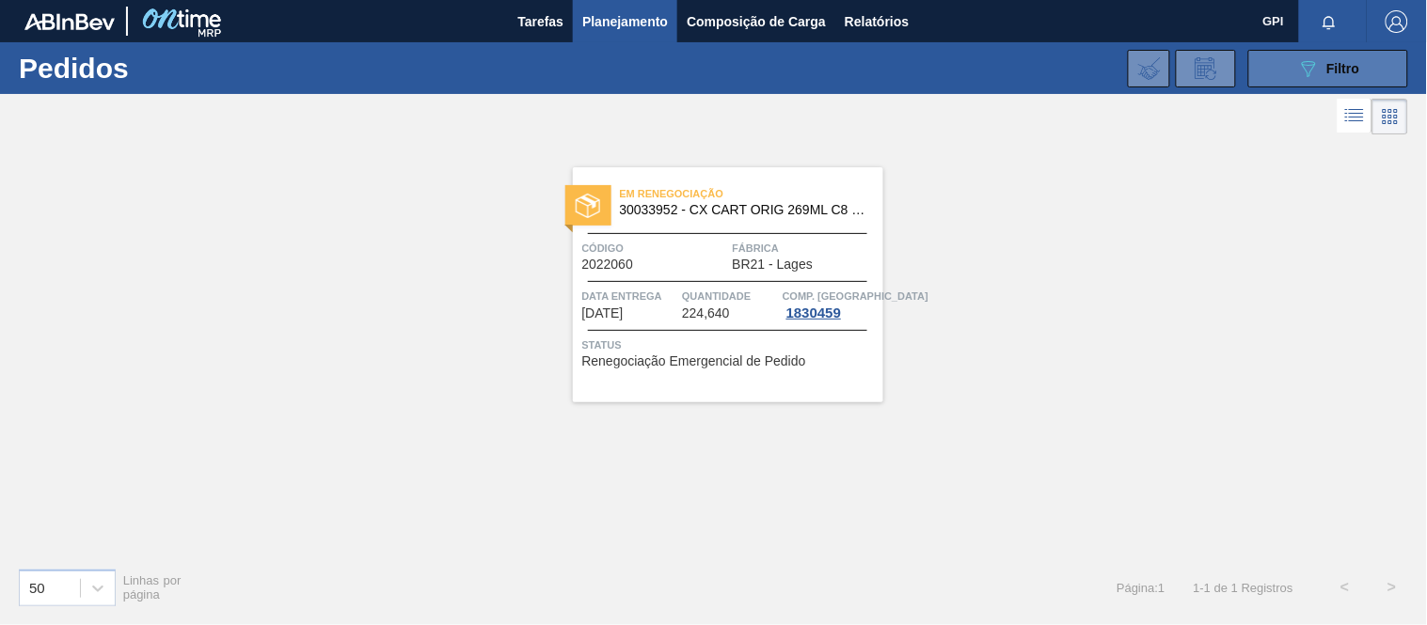
click at [1290, 81] on button "089F7B8B-B2A5-4AFE-B5C0-19BA573D28AC Filtro" at bounding box center [1328, 69] width 160 height 38
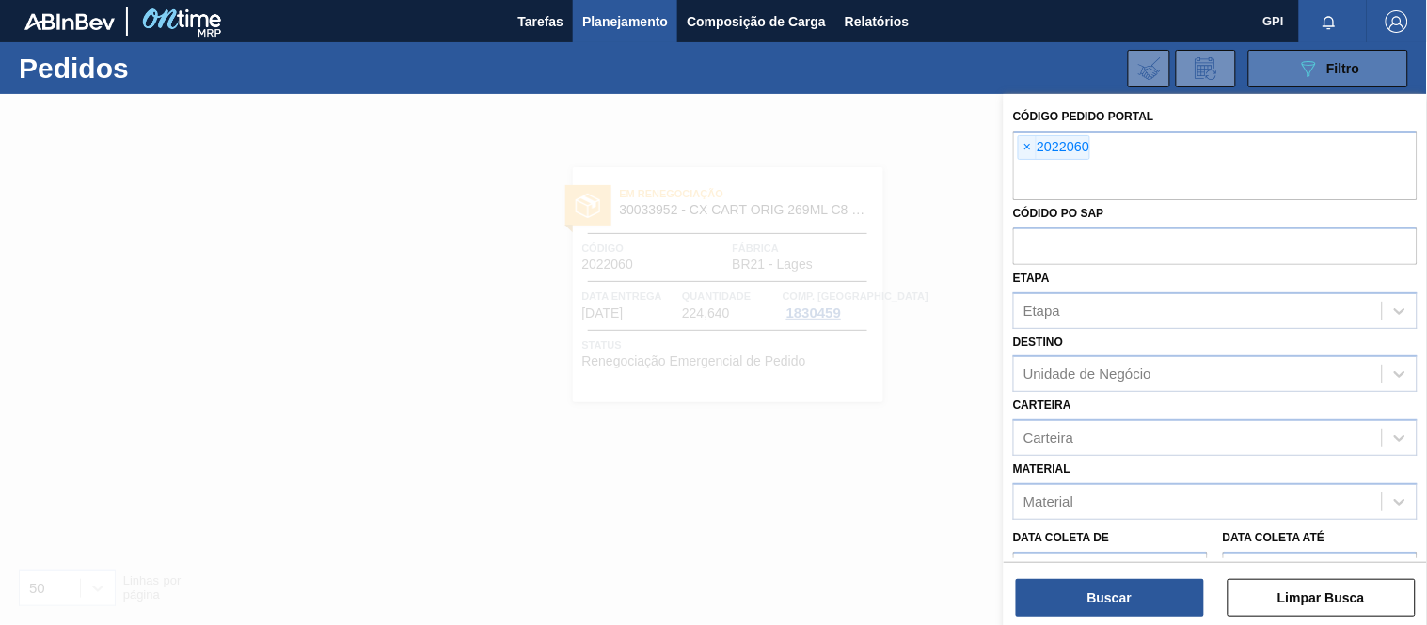
click at [1293, 76] on button "089F7B8B-B2A5-4AFE-B5C0-19BA573D28AC Filtro" at bounding box center [1328, 69] width 160 height 38
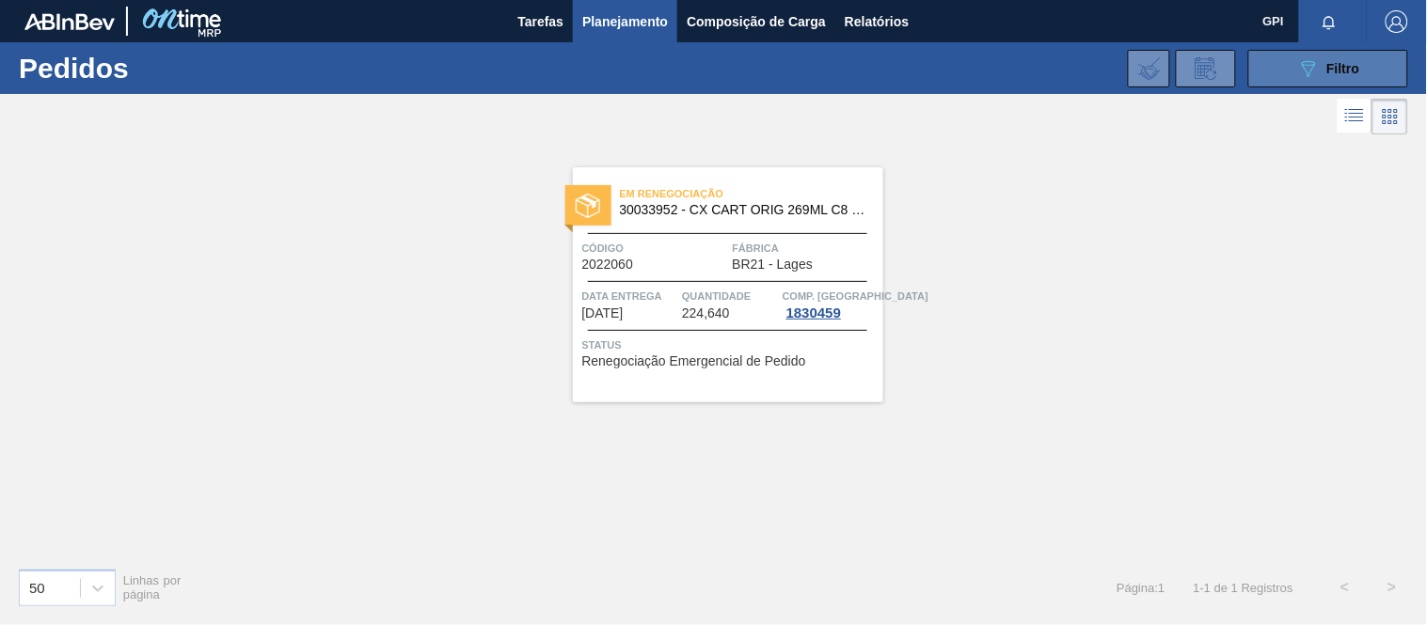
click at [1368, 53] on button "089F7B8B-B2A5-4AFE-B5C0-19BA573D28AC Filtro" at bounding box center [1328, 69] width 160 height 38
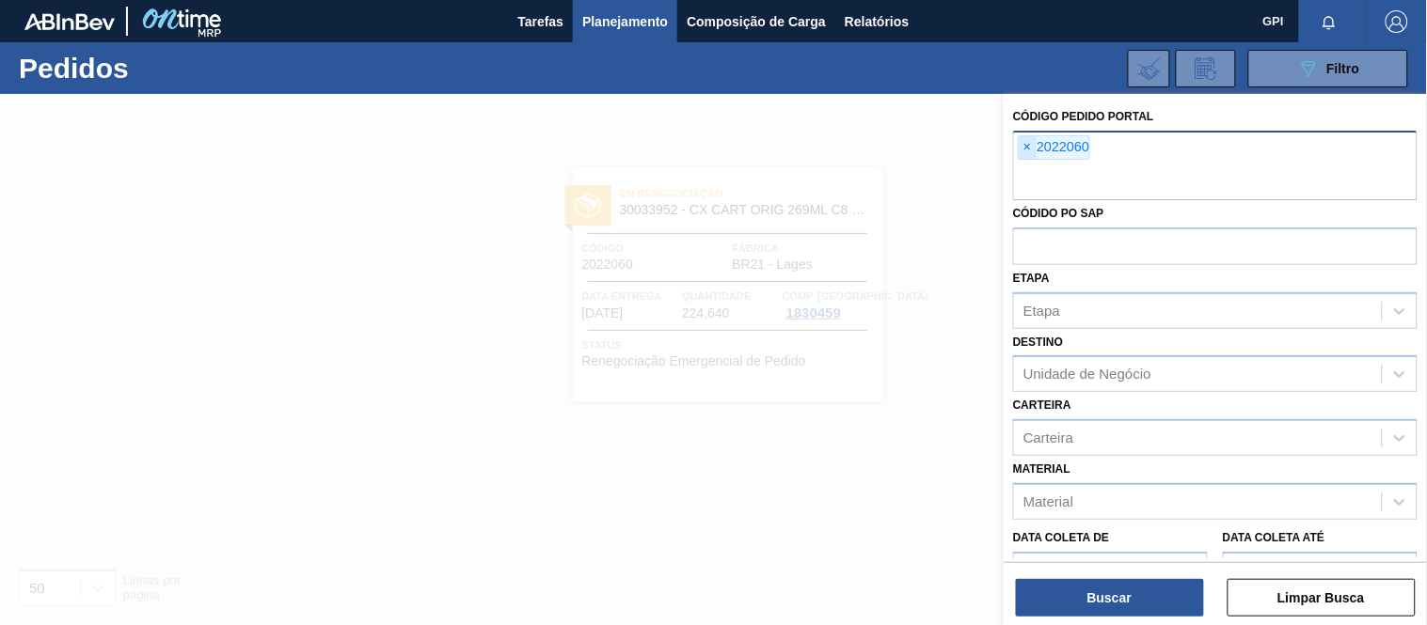
click at [1023, 144] on span "×" at bounding box center [1027, 147] width 18 height 23
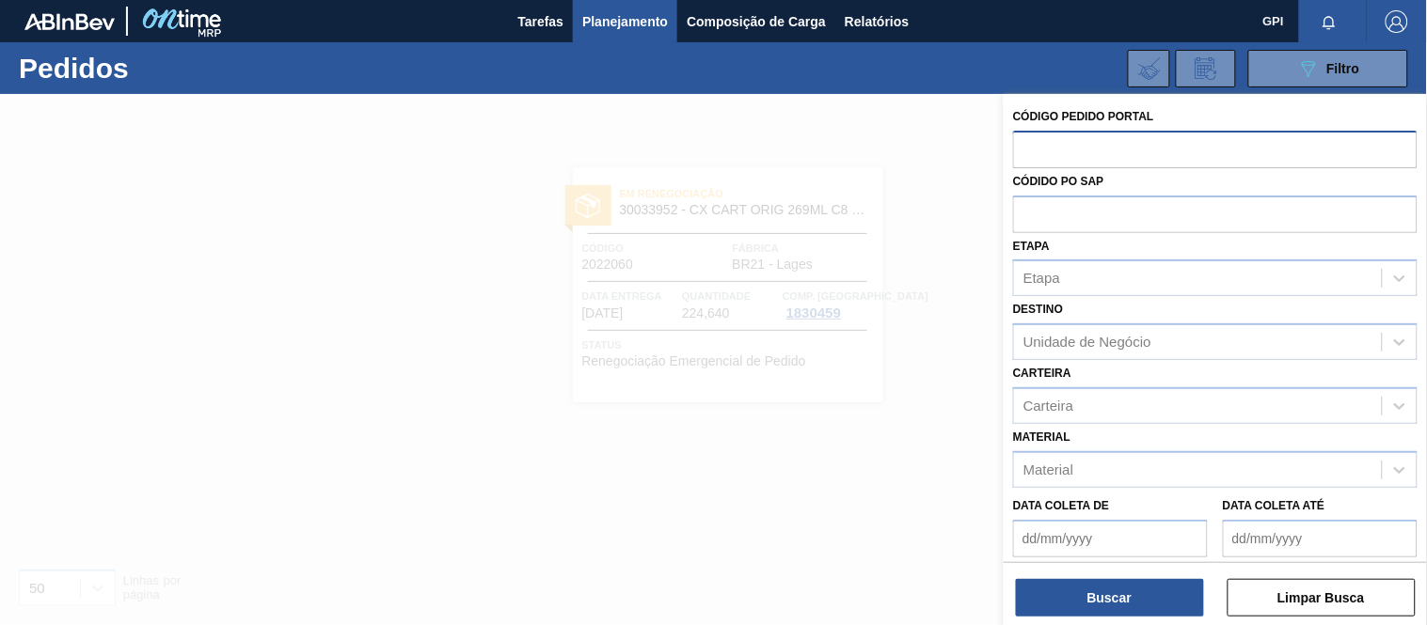
paste input "text"
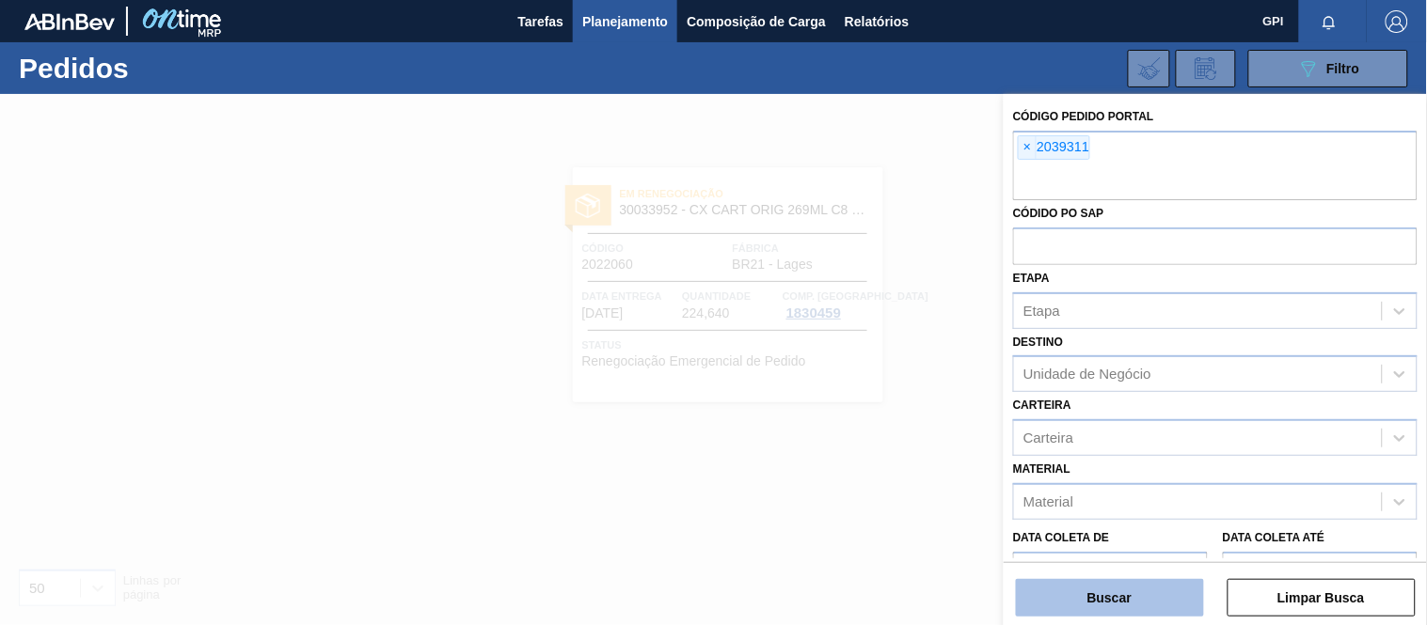
click at [1160, 584] on button "Buscar" at bounding box center [1110, 598] width 188 height 38
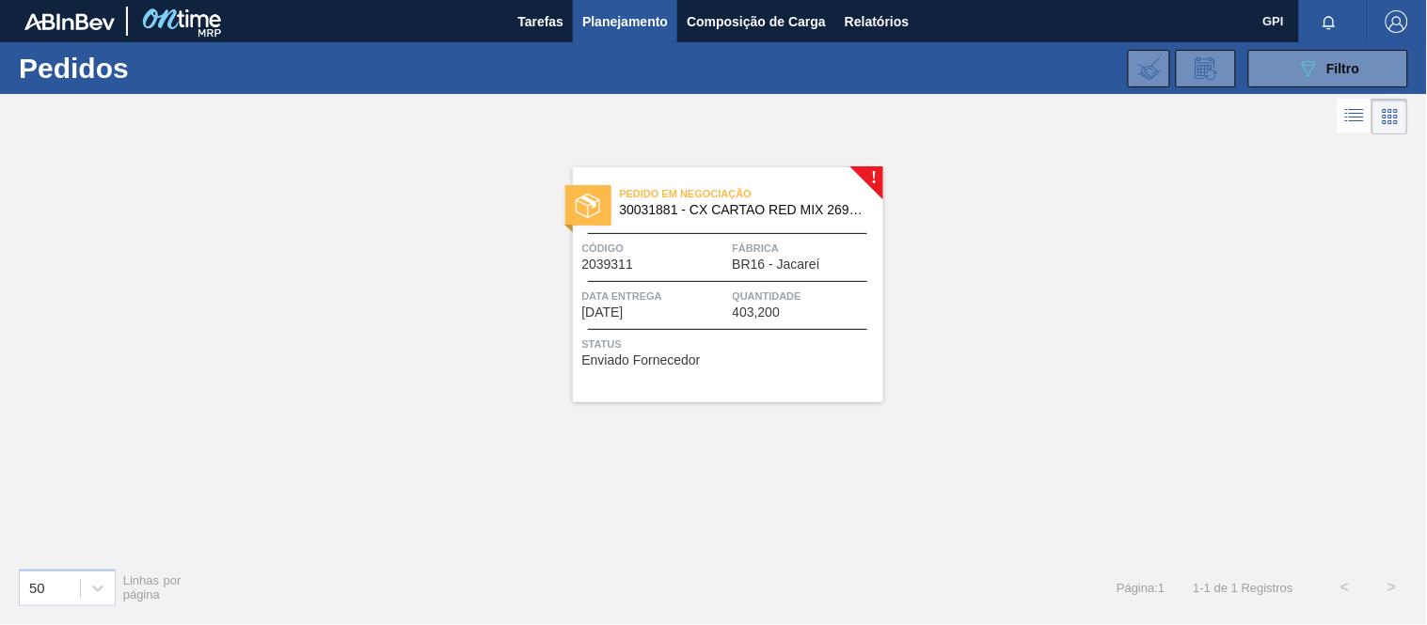
click at [719, 349] on span "Status" at bounding box center [730, 344] width 296 height 19
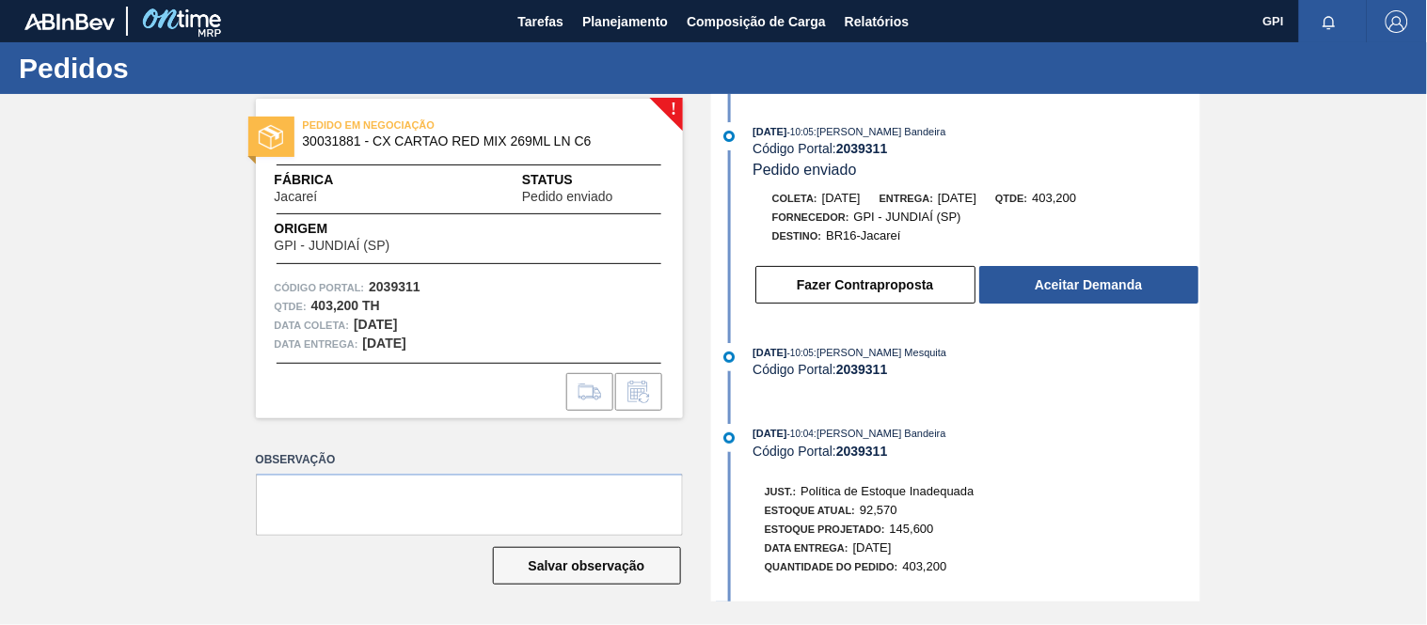
click at [396, 280] on strong "2039311" at bounding box center [395, 286] width 52 height 15
copy strong "2039311"
